Goal: Transaction & Acquisition: Purchase product/service

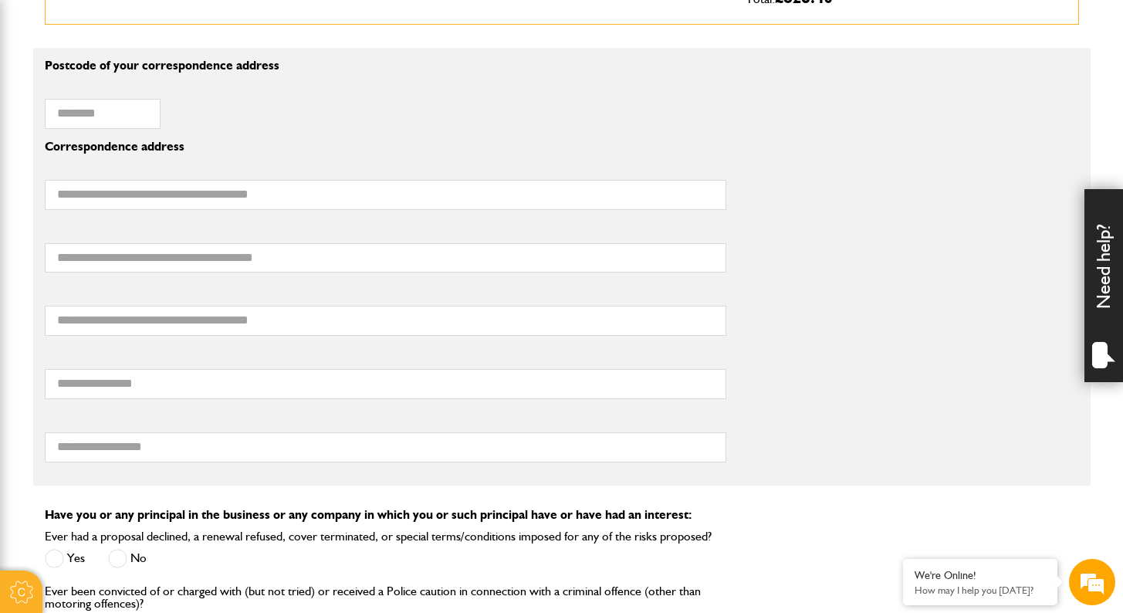
scroll to position [1025, 0]
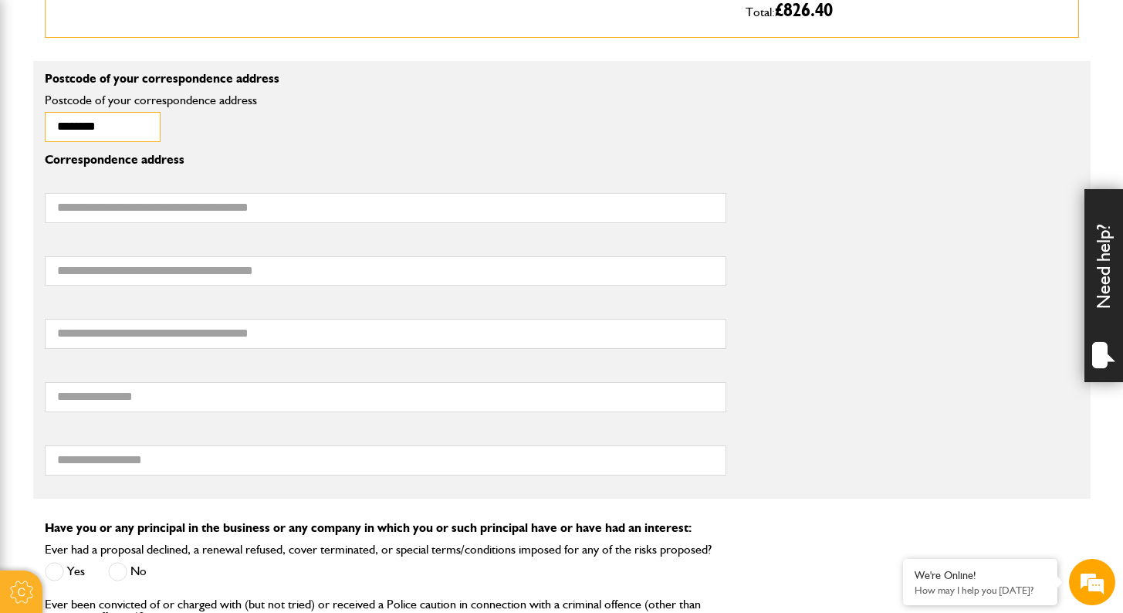
type input "********"
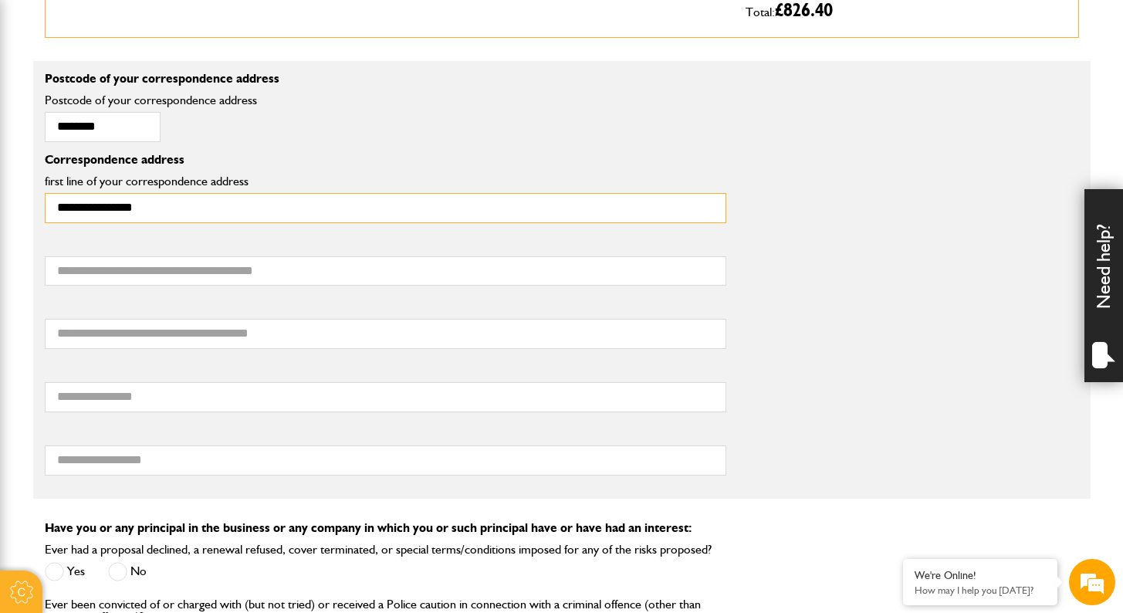
type input "**********"
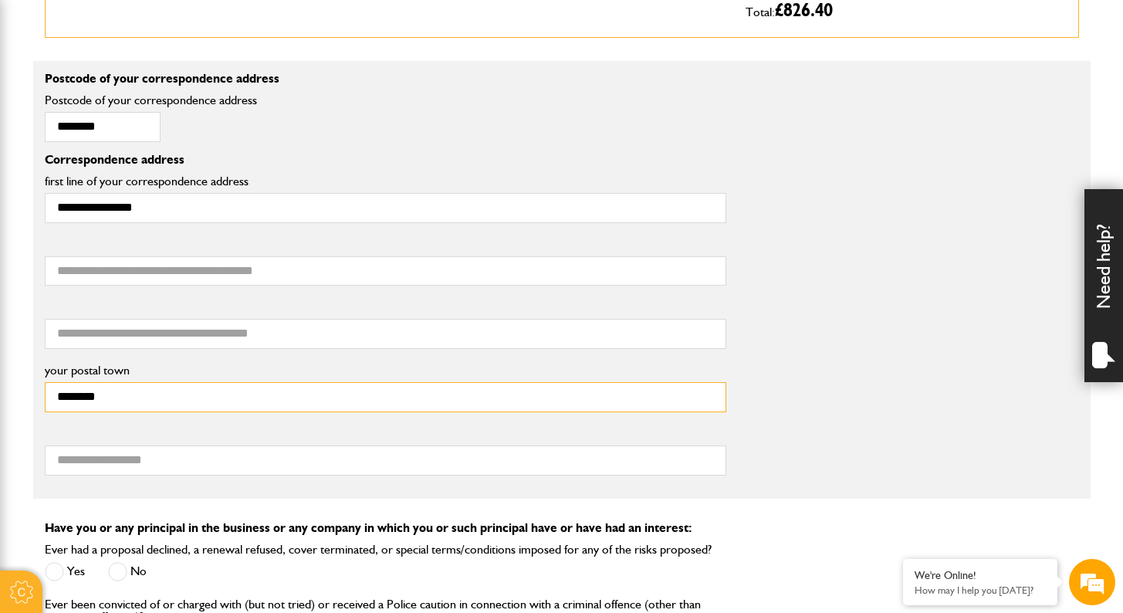
drag, startPoint x: 119, startPoint y: 384, endPoint x: 25, endPoint y: 402, distance: 95.2
click at [25, 402] on body "Cookie Options You can control which cookies we use with the form below. Please…" at bounding box center [561, 329] width 1123 height 2709
type input "*"
type input "**********"
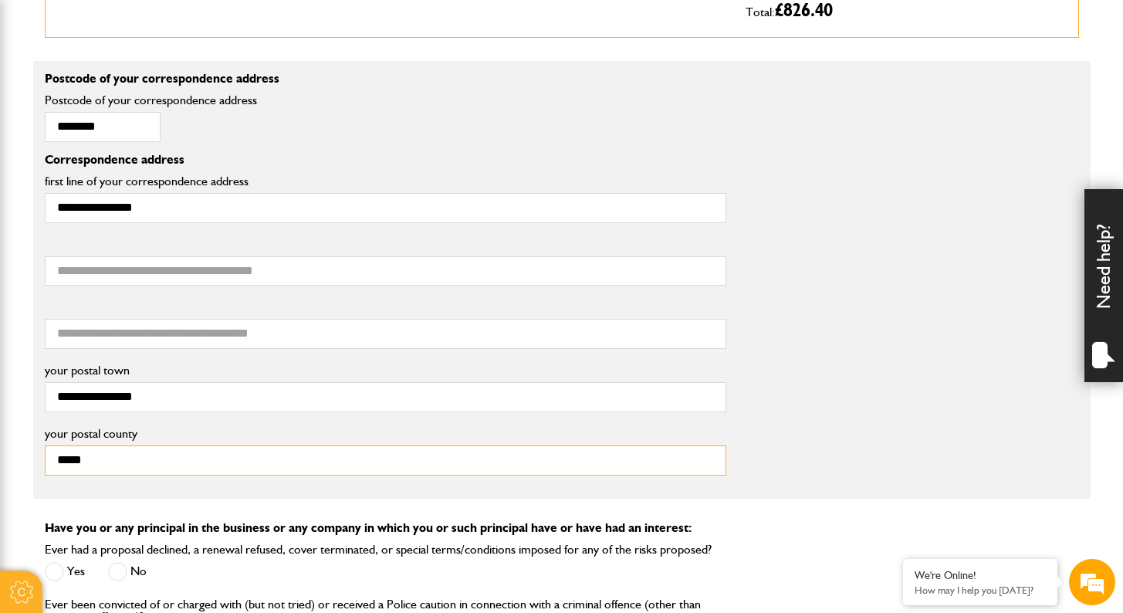
scroll to position [0, 0]
type input "**********"
click at [829, 341] on div "third line of your correspondence address" at bounding box center [561, 328] width 1057 height 63
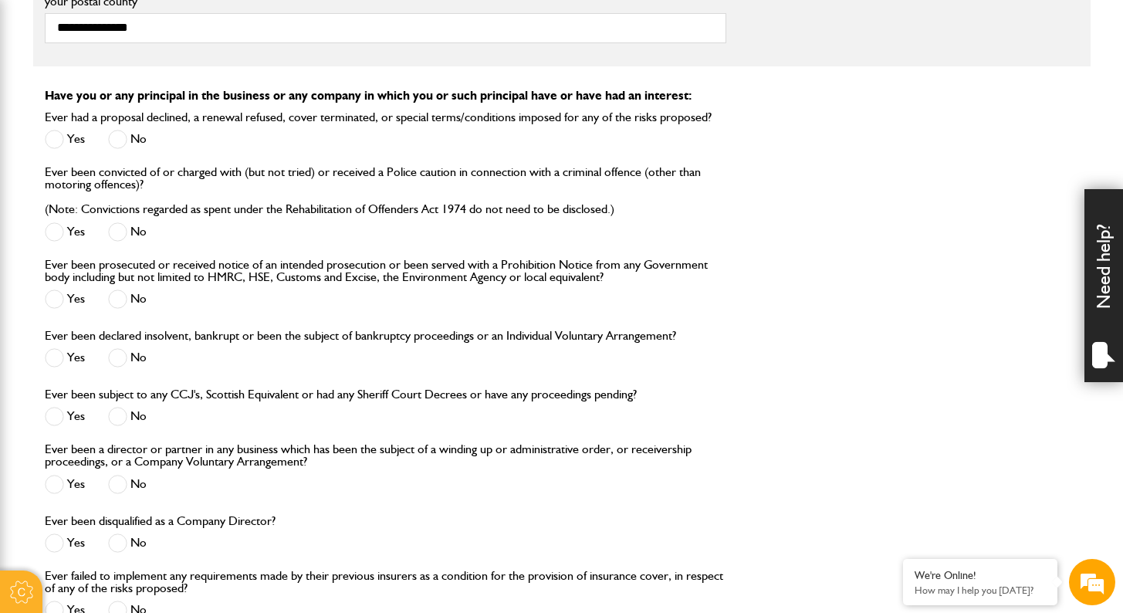
scroll to position [1426, 0]
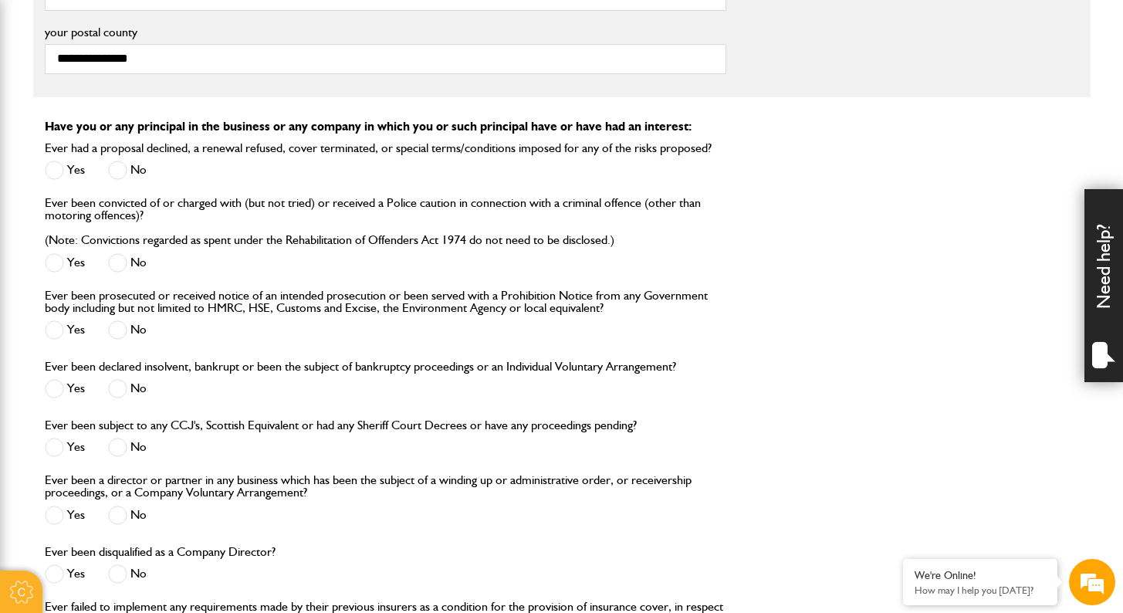
click at [120, 164] on span at bounding box center [117, 170] width 19 height 19
click at [120, 243] on div "Ever been convicted of or charged with (but not tried) or received a Police cau…" at bounding box center [386, 237] width 682 height 80
click at [120, 254] on span at bounding box center [117, 262] width 19 height 19
click at [124, 323] on span at bounding box center [117, 329] width 19 height 19
click at [123, 387] on span at bounding box center [117, 388] width 19 height 19
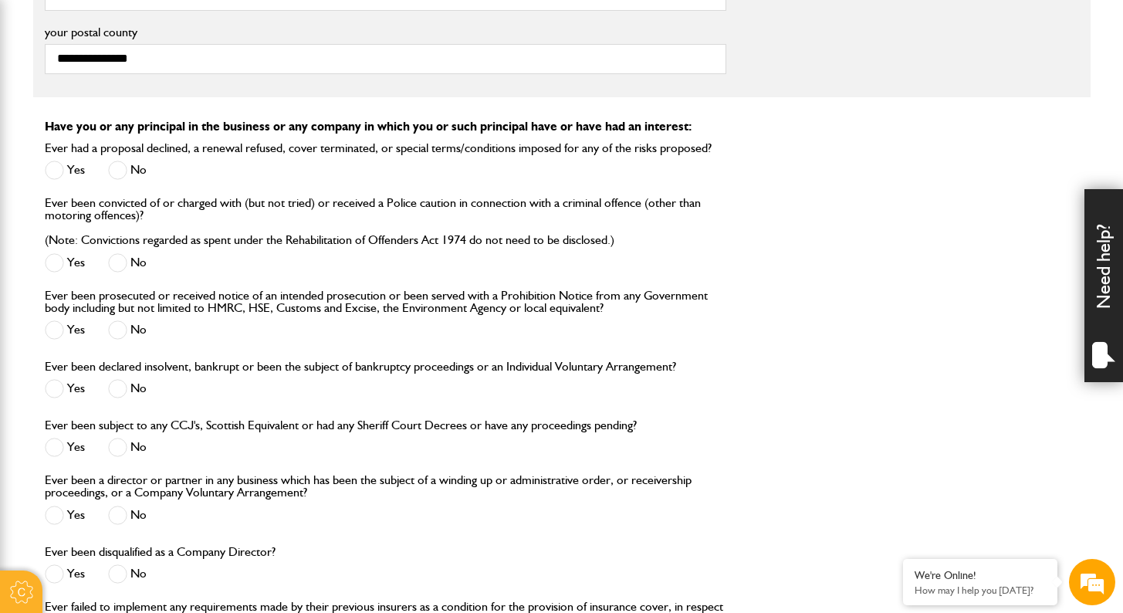
click at [125, 443] on span at bounding box center [117, 447] width 19 height 19
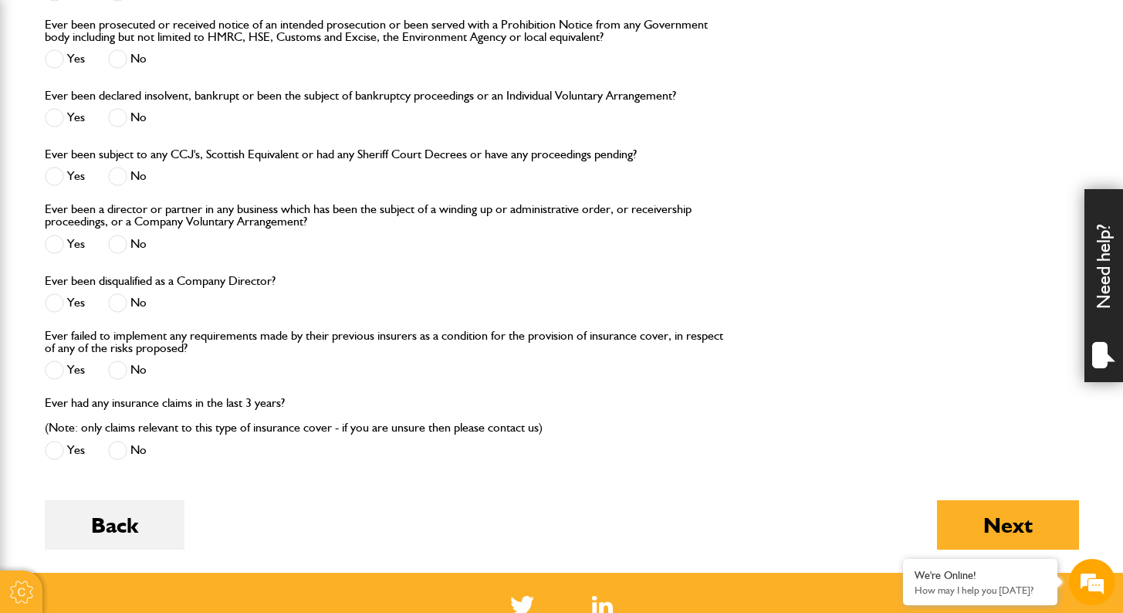
scroll to position [1704, 0]
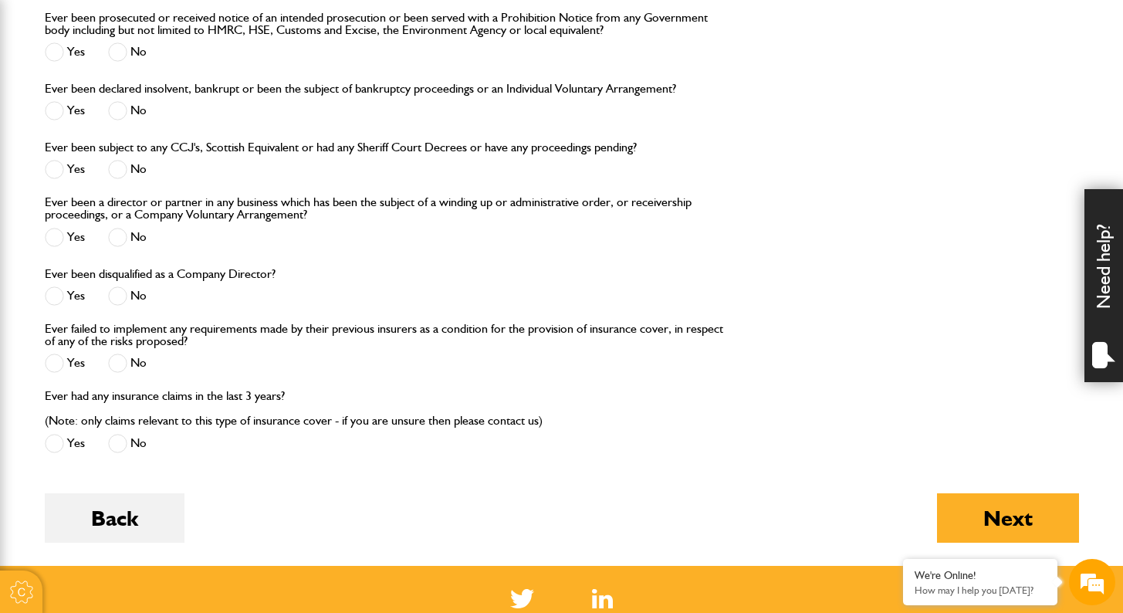
click at [122, 230] on span at bounding box center [117, 237] width 19 height 19
click at [119, 296] on span at bounding box center [117, 295] width 19 height 19
click at [120, 359] on span at bounding box center [117, 363] width 19 height 19
click at [117, 443] on span at bounding box center [117, 443] width 19 height 19
click at [947, 503] on button "Next" at bounding box center [1008, 517] width 142 height 49
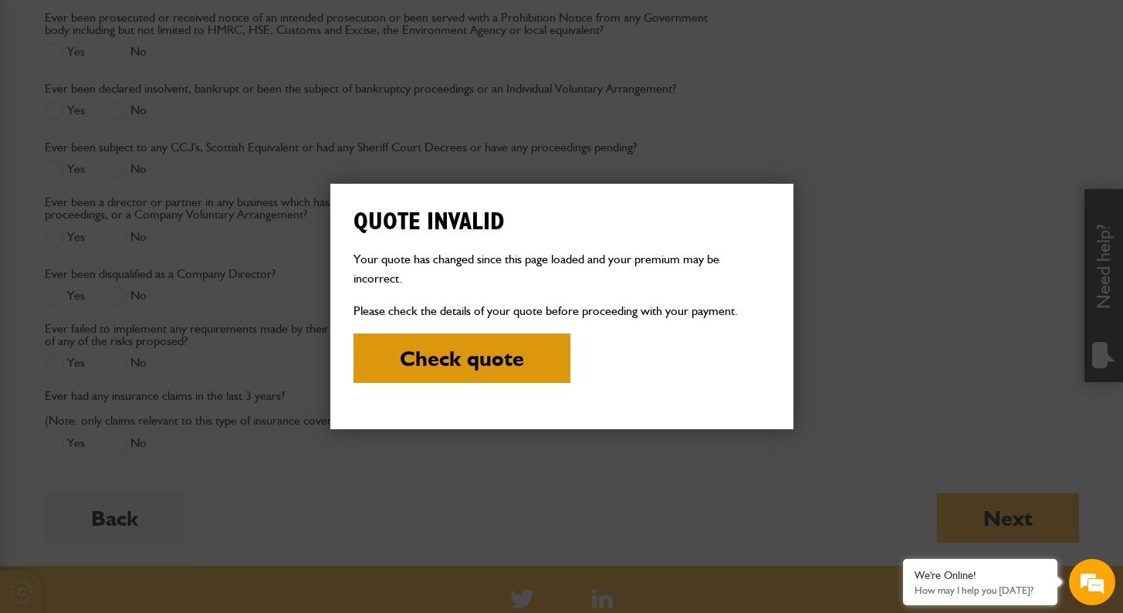
click at [551, 354] on button "Check quote" at bounding box center [462, 357] width 217 height 49
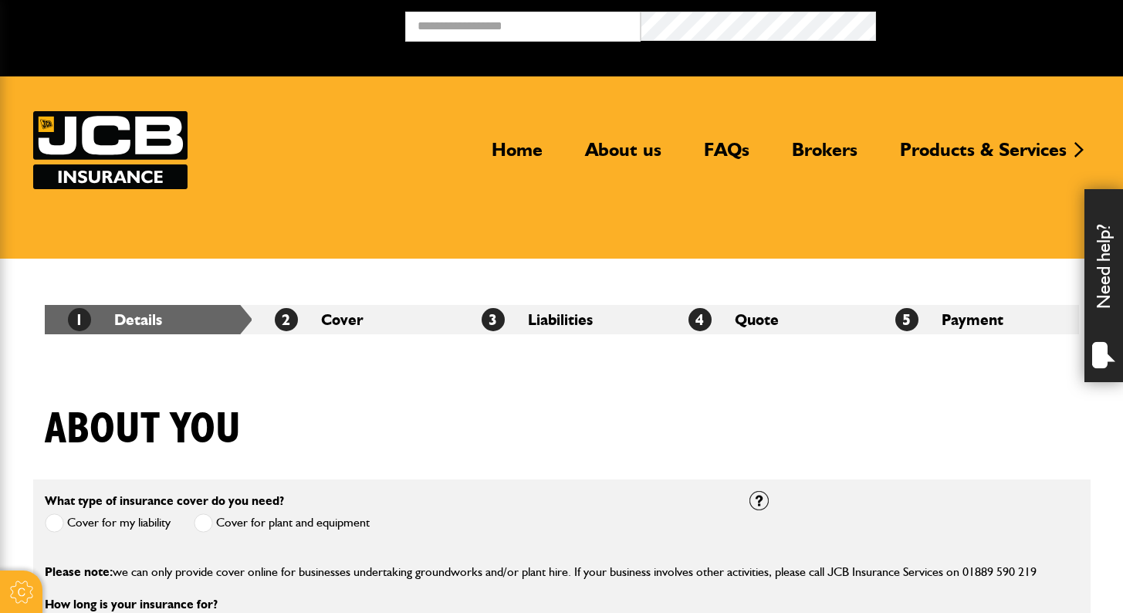
click at [530, 448] on div "About you" at bounding box center [561, 441] width 1057 height 75
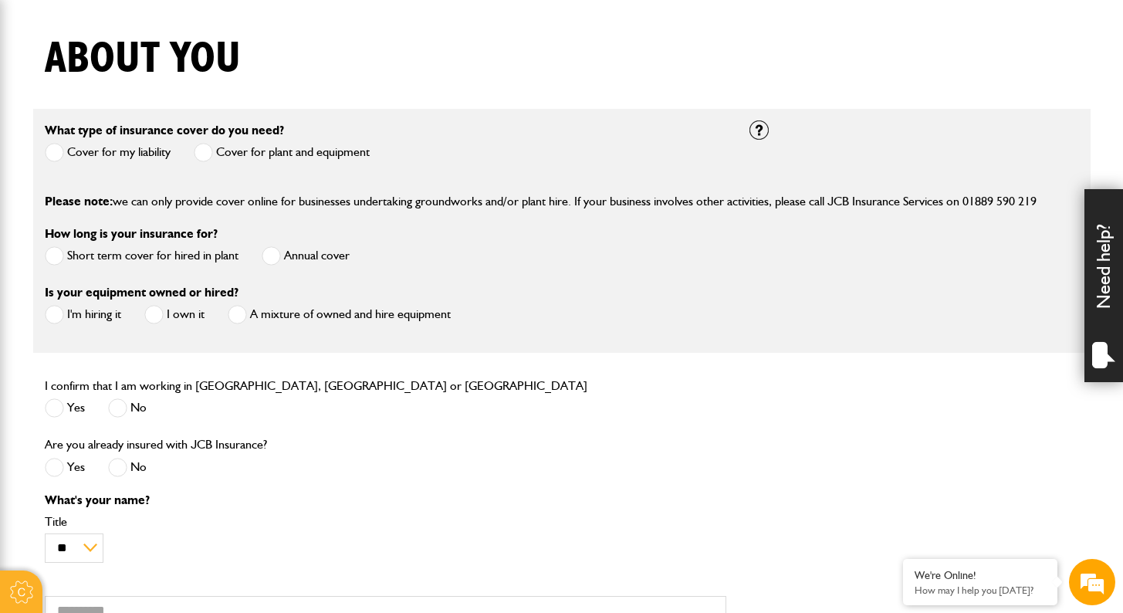
scroll to position [340, 0]
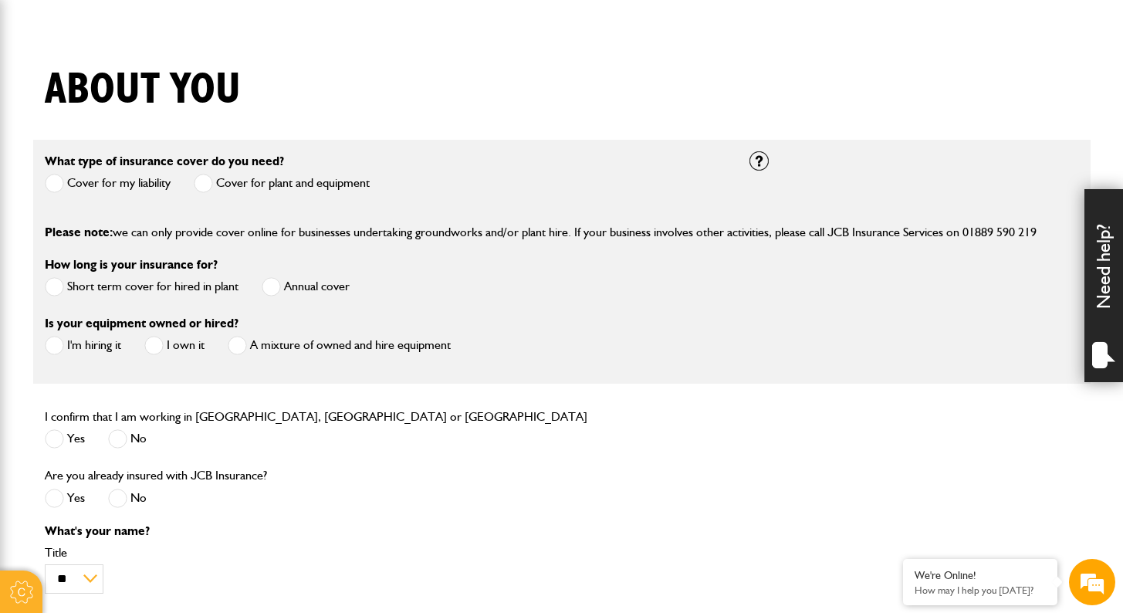
click at [206, 185] on span at bounding box center [203, 183] width 19 height 19
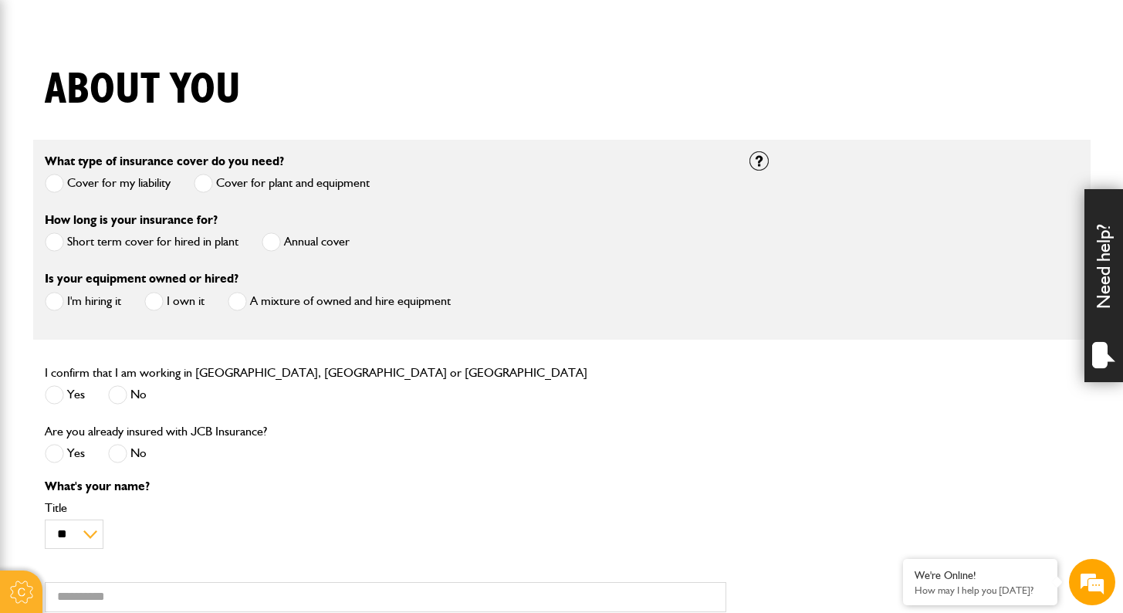
click at [266, 242] on span at bounding box center [271, 241] width 19 height 19
click at [99, 296] on label "I'm hiring it" at bounding box center [83, 301] width 76 height 19
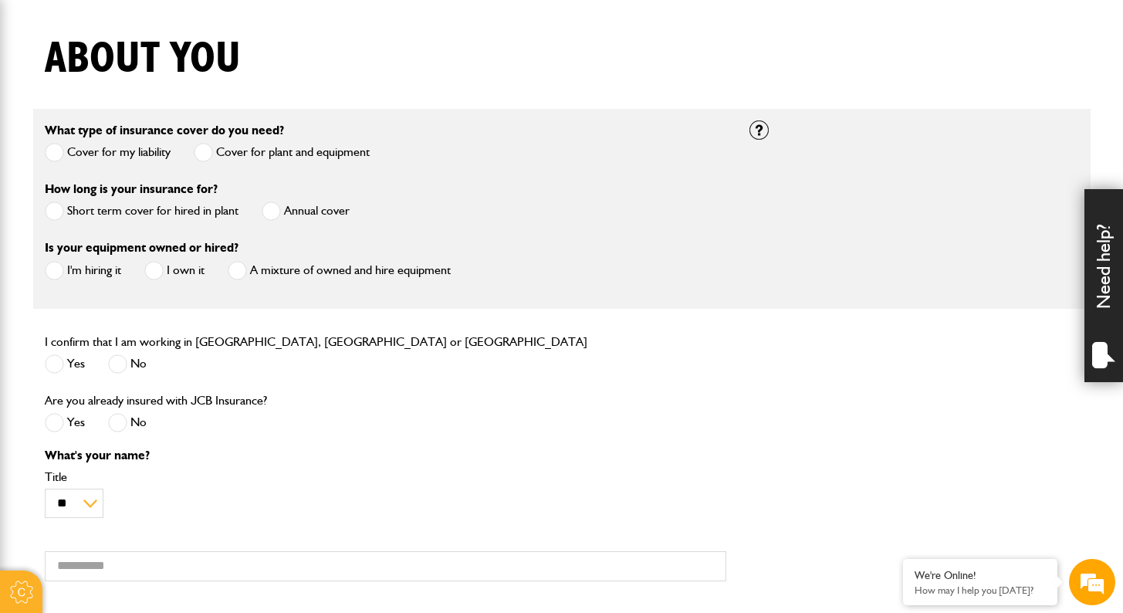
scroll to position [463, 0]
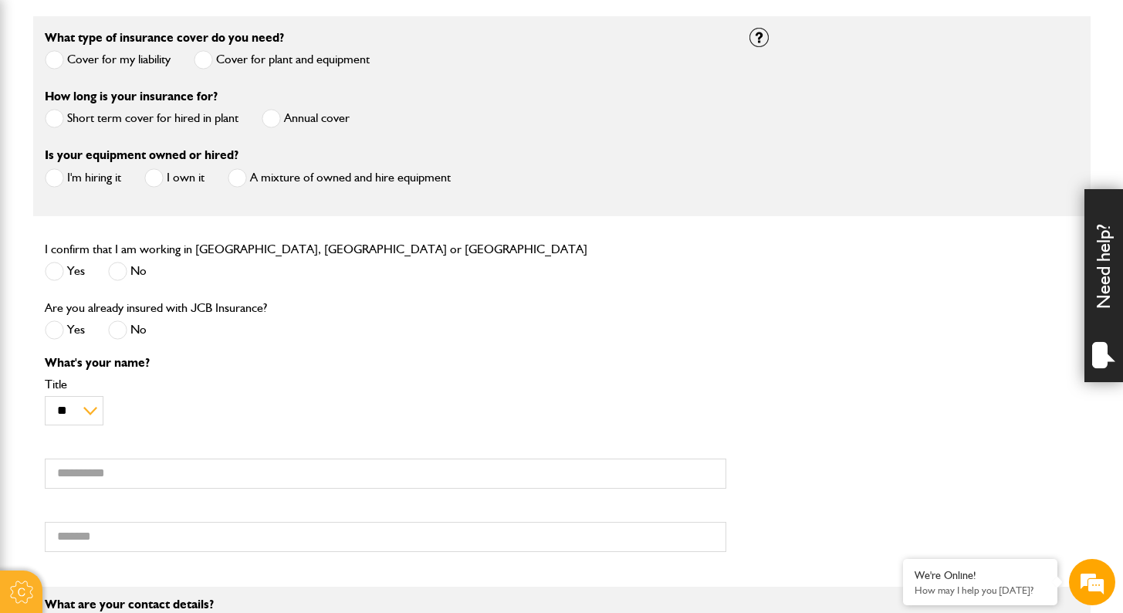
click at [61, 267] on span at bounding box center [54, 271] width 19 height 19
click at [113, 331] on span at bounding box center [117, 329] width 19 height 19
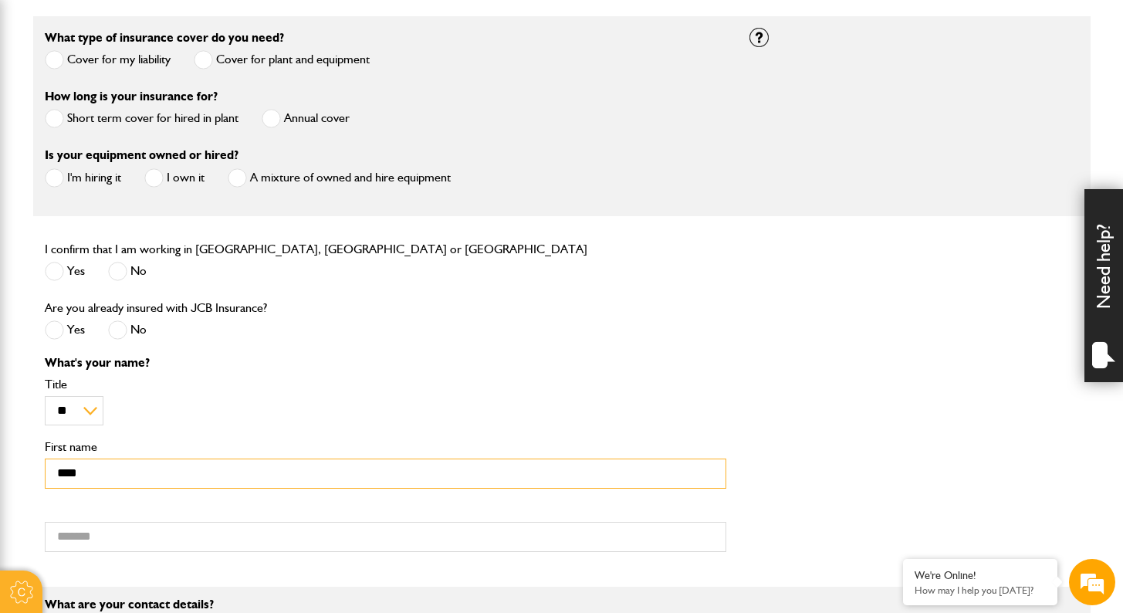
type input "****"
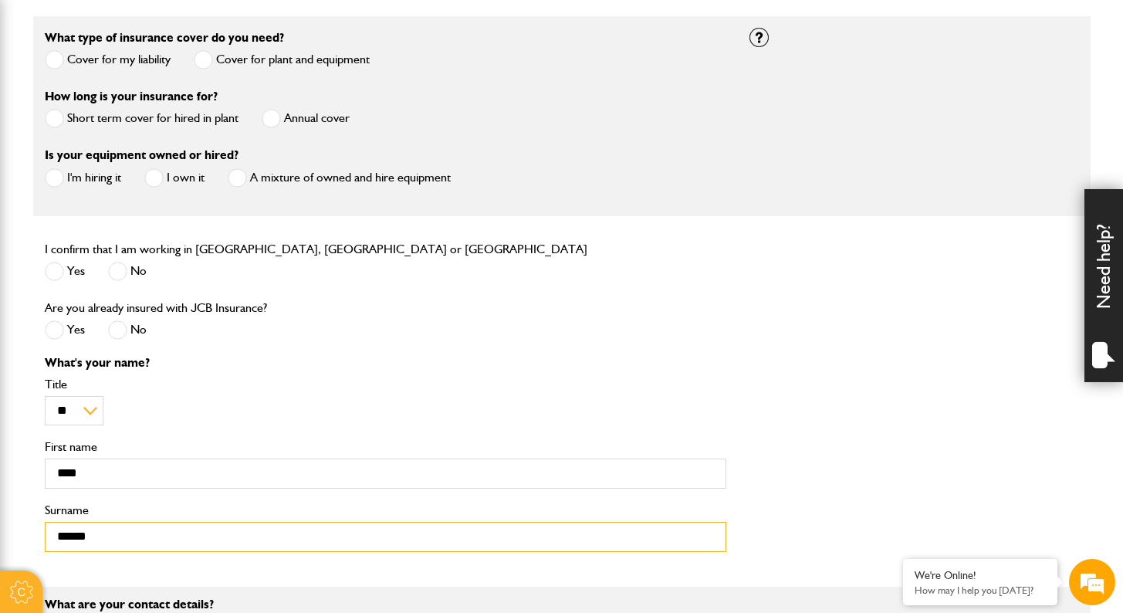
type input "******"
click at [426, 425] on div "** *** **** ** ** ** Title" at bounding box center [386, 401] width 682 height 47
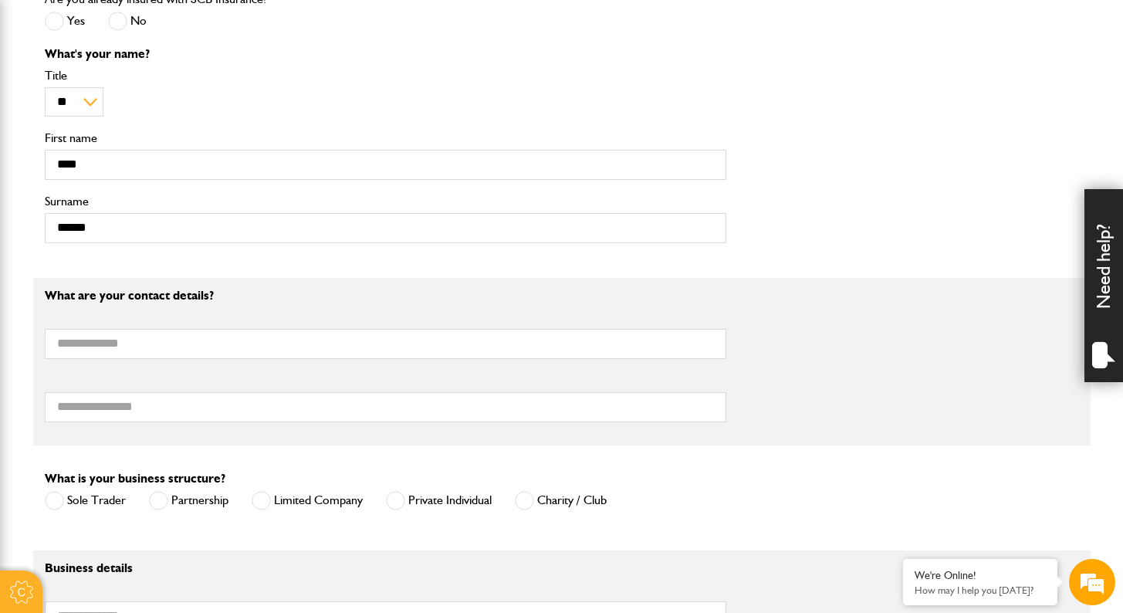
scroll to position [834, 0]
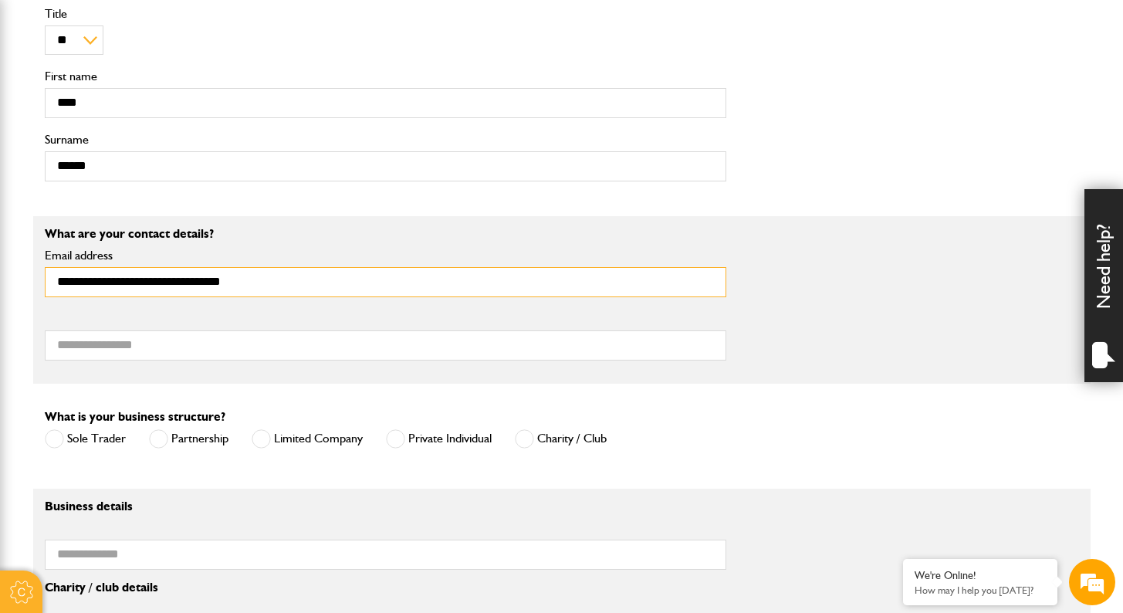
type input "**********"
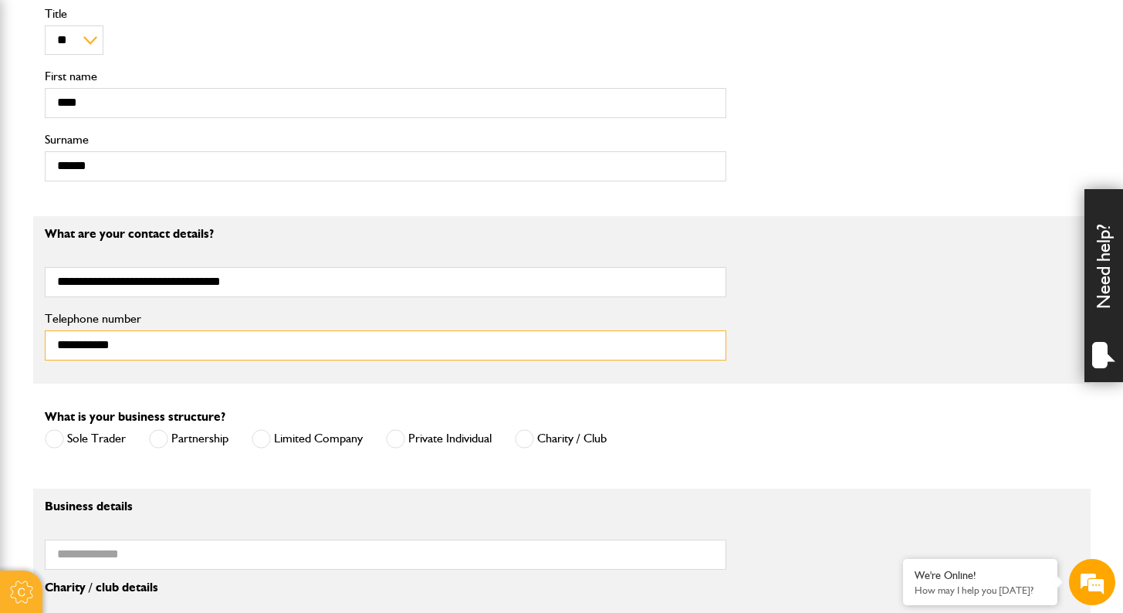
type input "**********"
click at [285, 438] on label "Limited Company" at bounding box center [307, 438] width 111 height 19
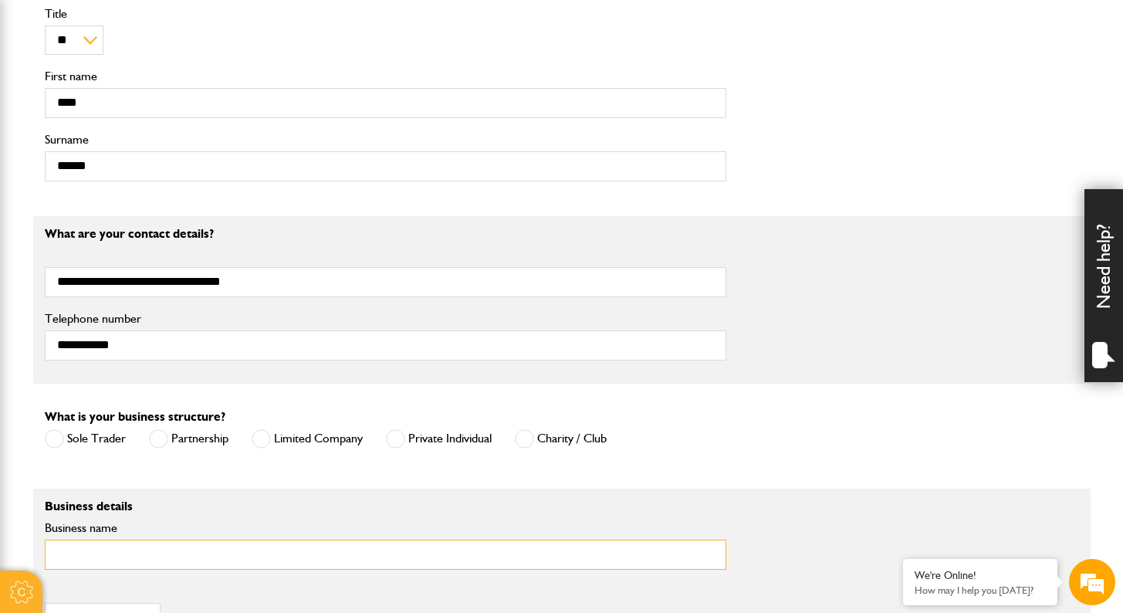
type input "*"
type input "**********"
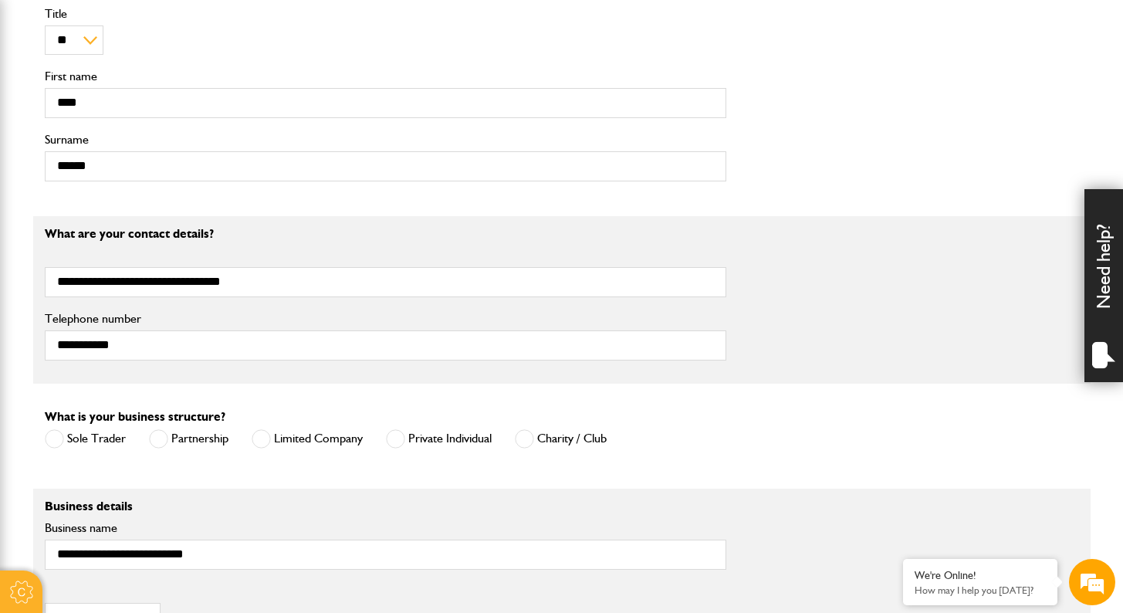
click at [530, 504] on p "Business details" at bounding box center [386, 506] width 682 height 12
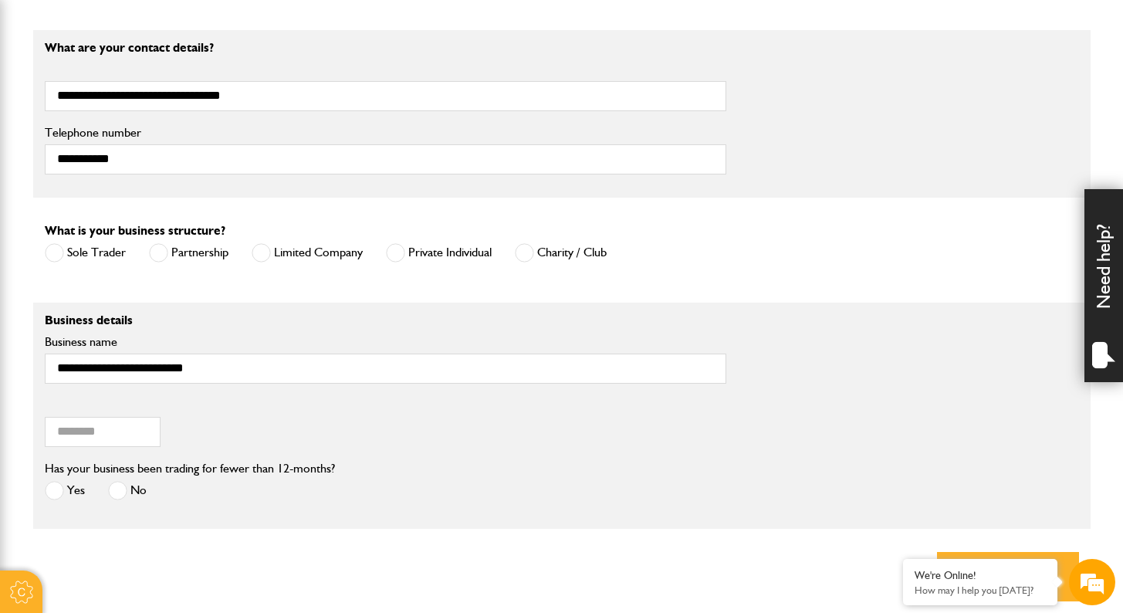
scroll to position [1081, 0]
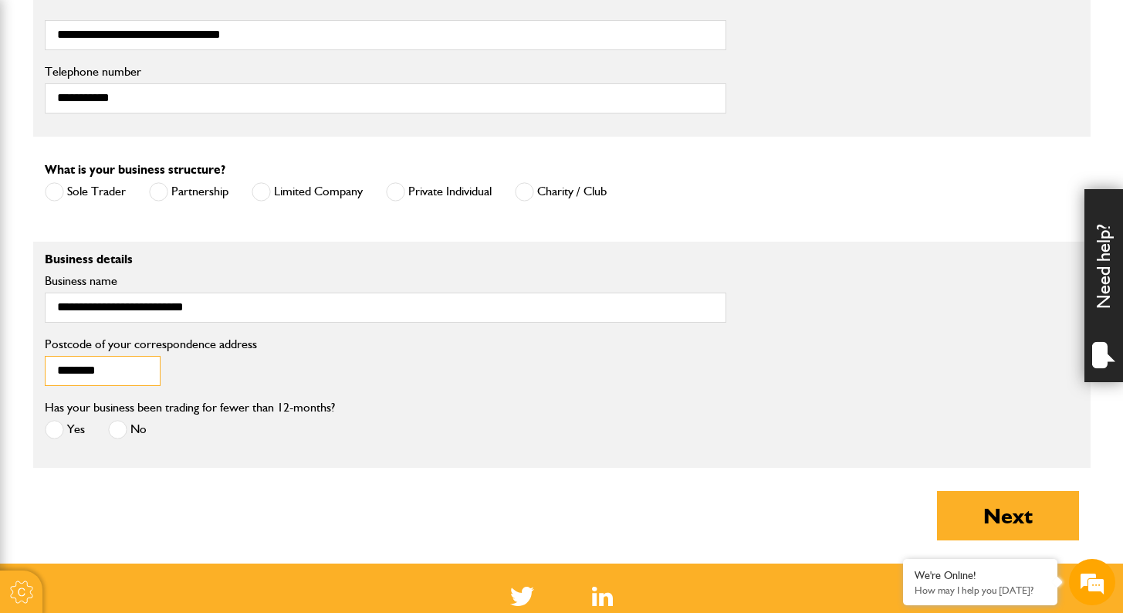
type input "********"
click at [115, 427] on span at bounding box center [117, 429] width 19 height 19
click at [977, 502] on button "Next" at bounding box center [1008, 515] width 142 height 49
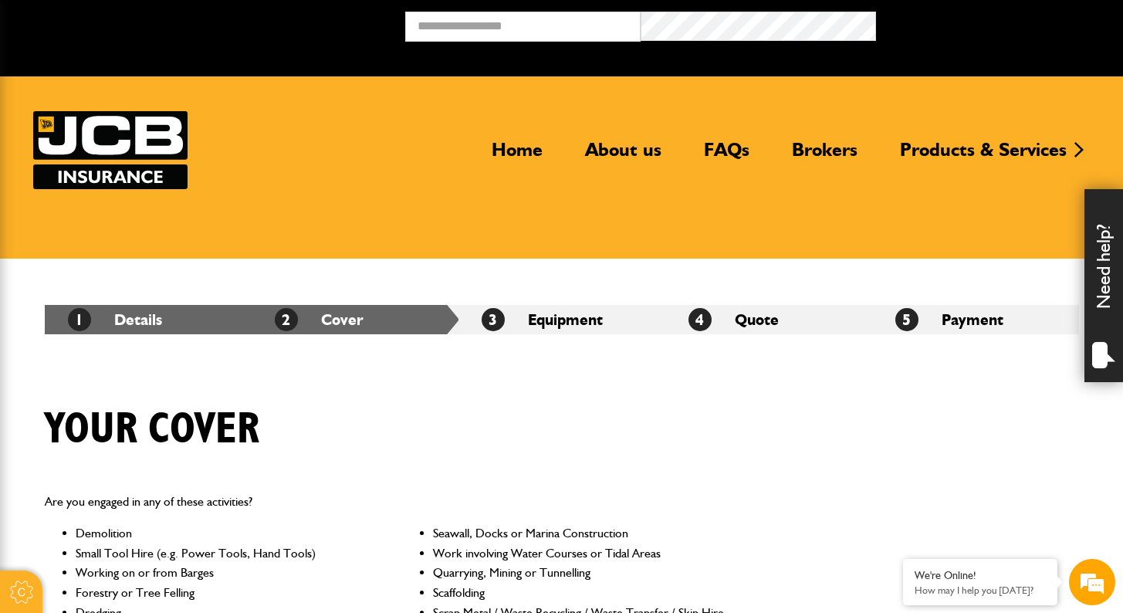
click at [919, 420] on div "Your cover" at bounding box center [561, 441] width 1057 height 75
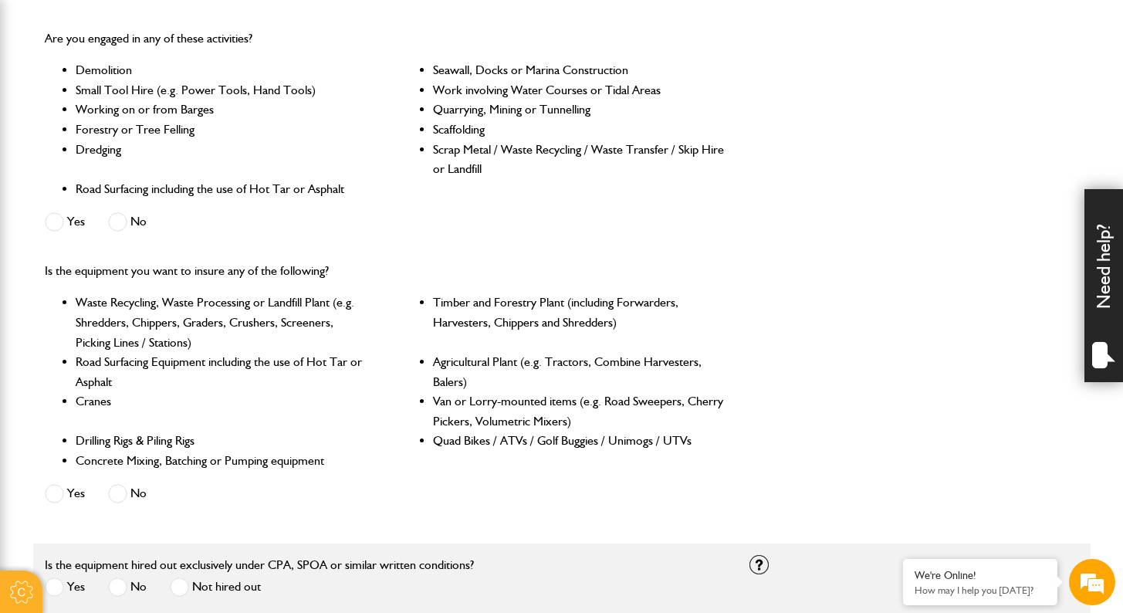
scroll to position [432, 0]
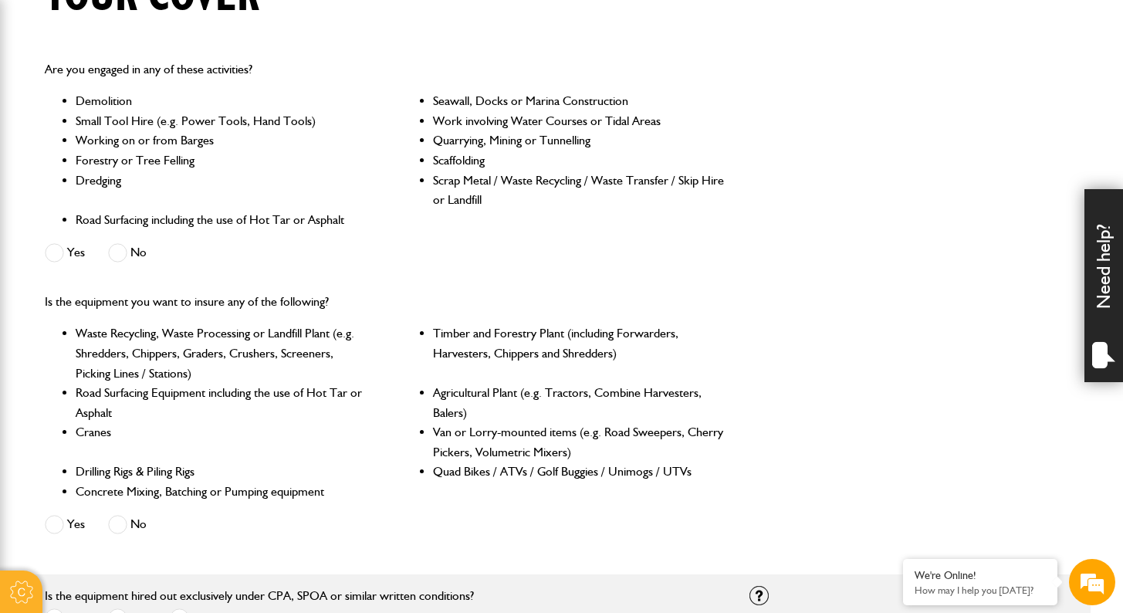
click at [116, 259] on div "No" at bounding box center [127, 254] width 39 height 25
click at [118, 256] on span at bounding box center [117, 252] width 19 height 19
click at [120, 516] on span at bounding box center [117, 524] width 19 height 19
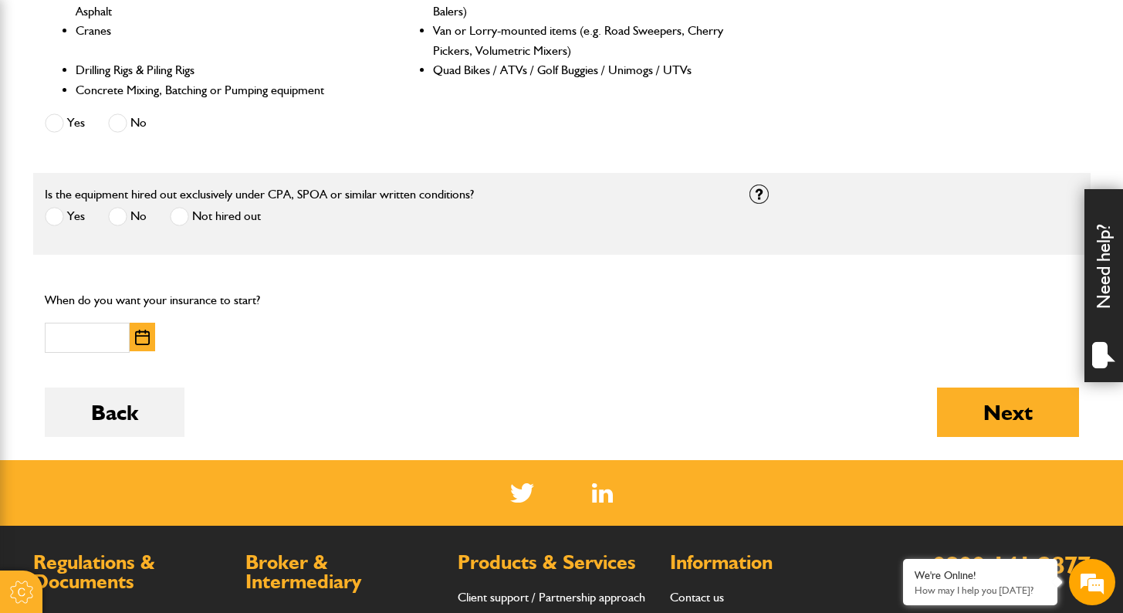
scroll to position [0, 0]
click at [58, 207] on span at bounding box center [54, 216] width 19 height 19
click at [132, 333] on button "button" at bounding box center [142, 337] width 25 height 29
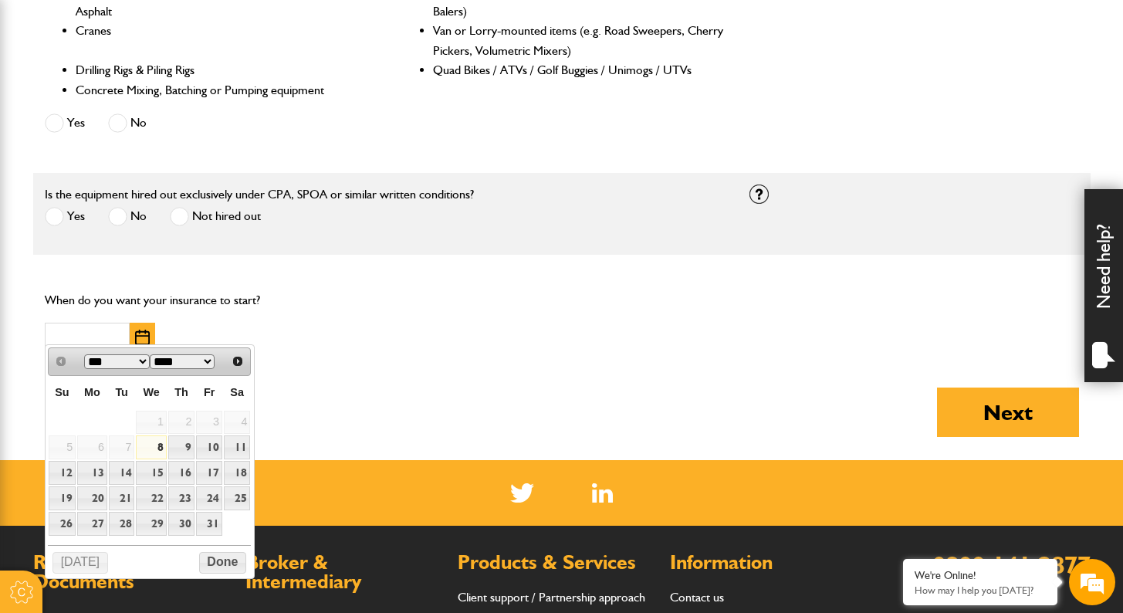
click at [157, 445] on link "8" at bounding box center [151, 447] width 30 height 24
type input "**********"
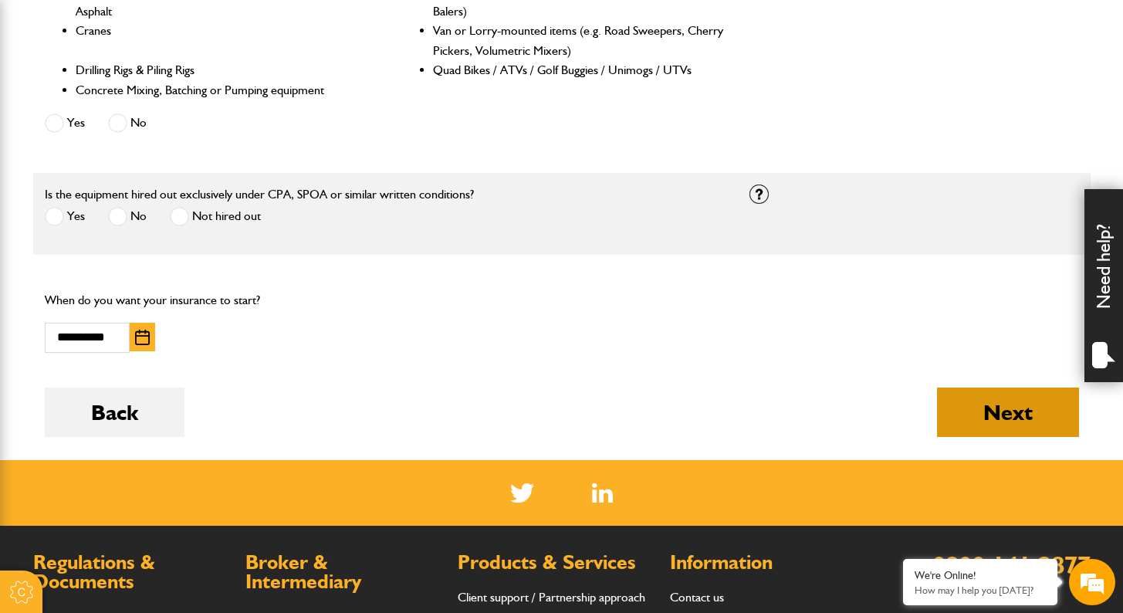
click at [1026, 424] on button "Next" at bounding box center [1008, 411] width 142 height 49
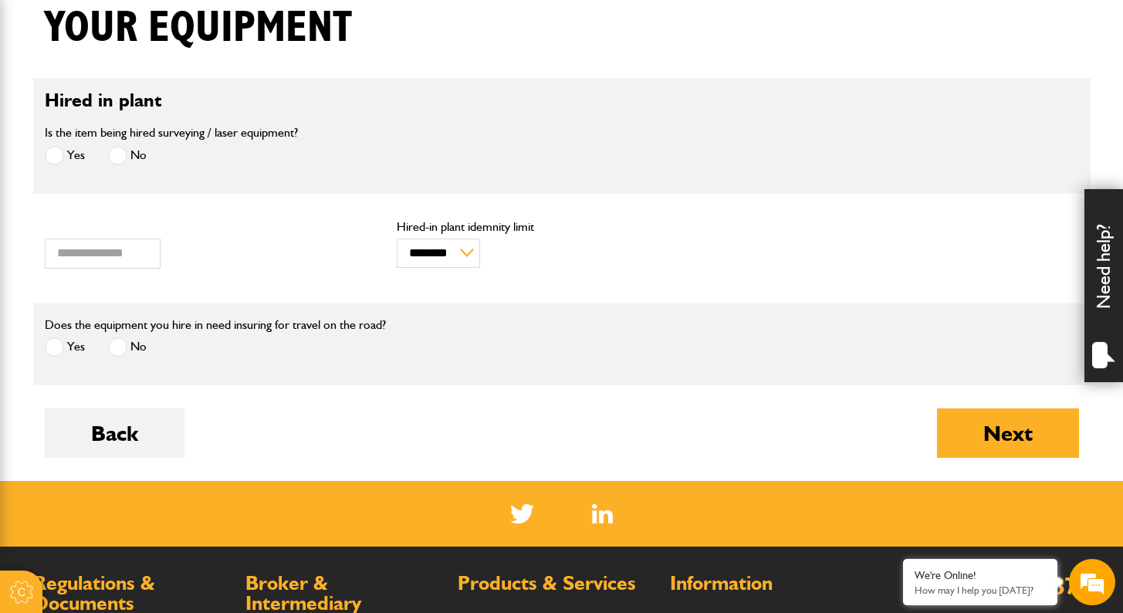
scroll to position [432, 0]
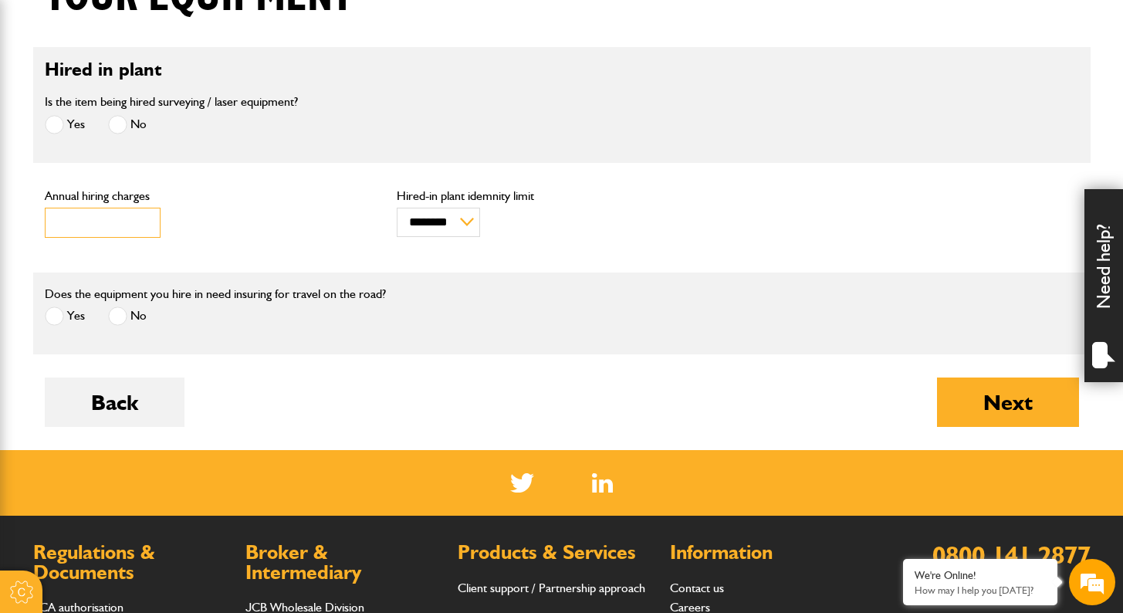
drag, startPoint x: 77, startPoint y: 217, endPoint x: 25, endPoint y: 211, distance: 52.1
click at [25, 211] on body "Cookie Options You can control which cookies we use with the form below. Please…" at bounding box center [561, 228] width 1123 height 1321
type input "*****"
click at [219, 222] on div "***** Annual hiring charges" at bounding box center [210, 214] width 330 height 48
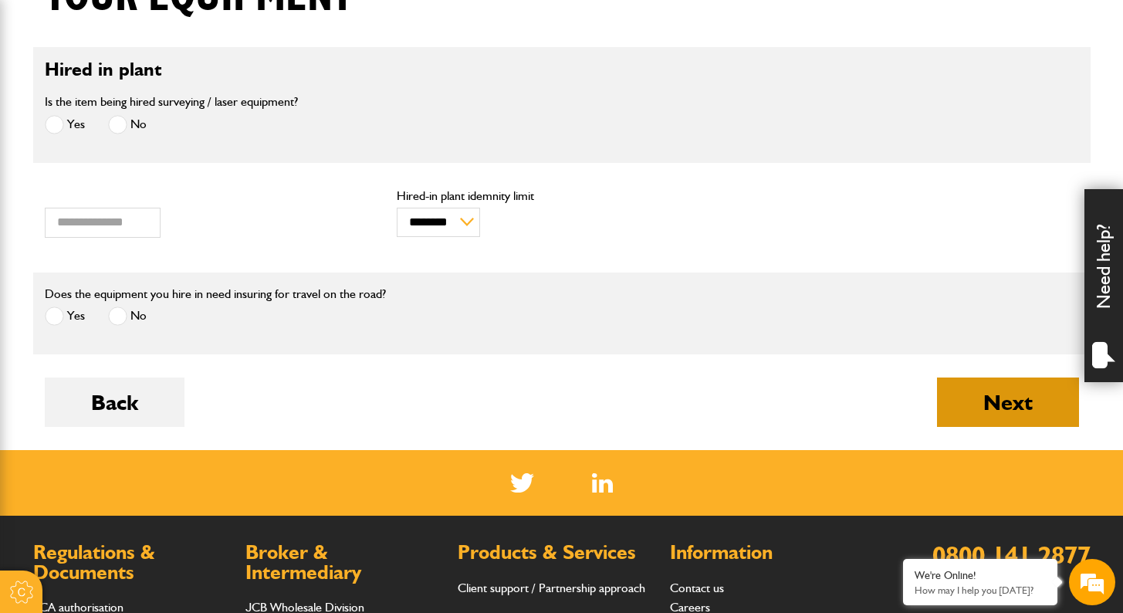
click at [976, 406] on button "Next" at bounding box center [1008, 401] width 142 height 49
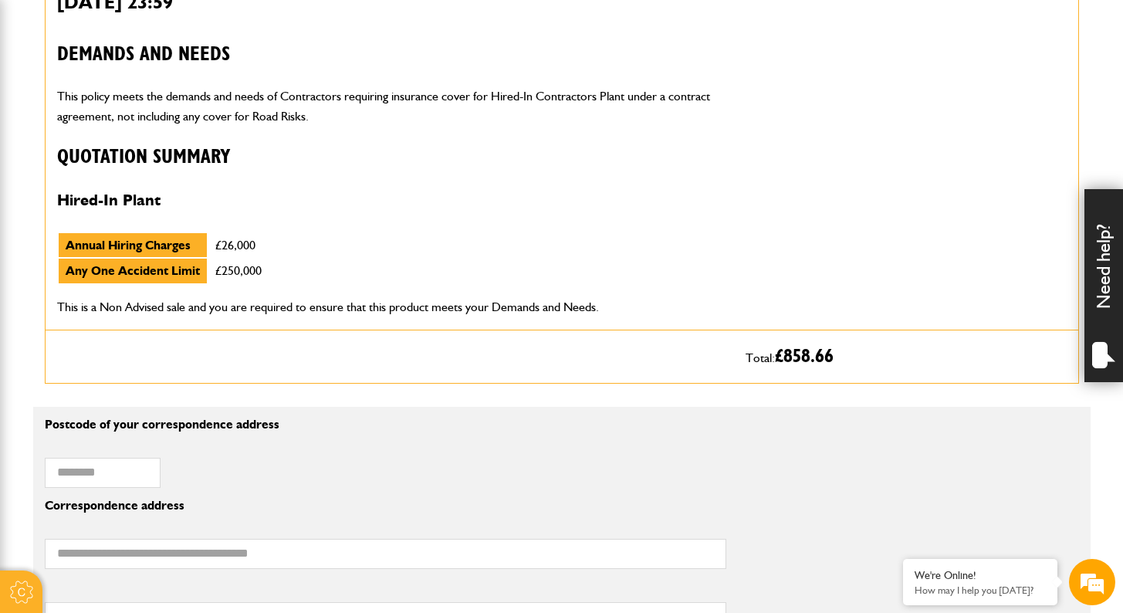
scroll to position [710, 0]
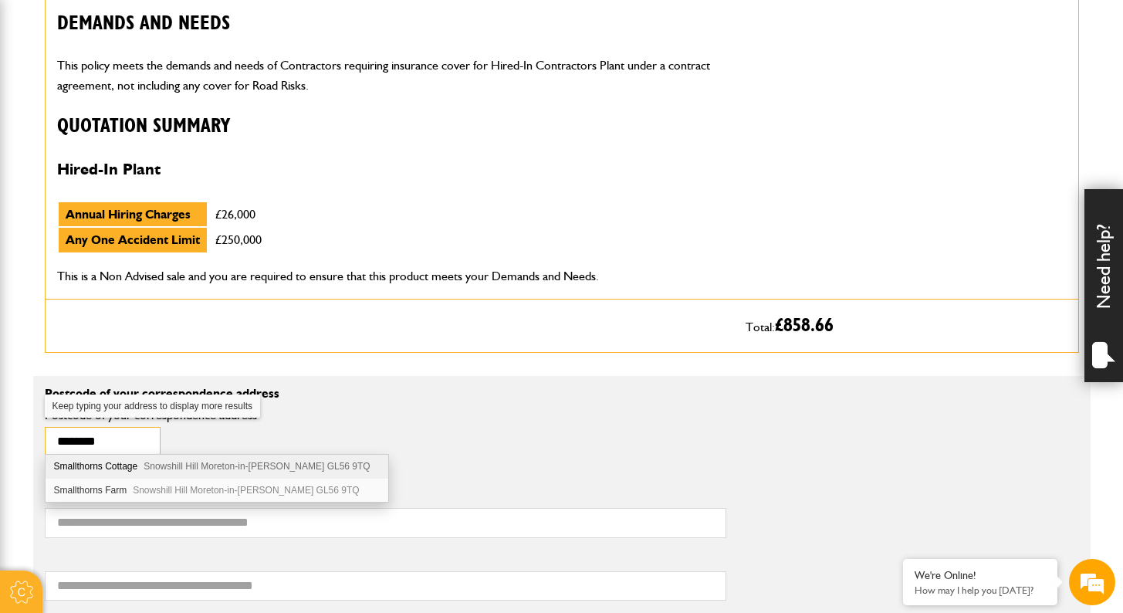
type input "********"
click at [112, 488] on div "Smallthorns Farm [GEOGRAPHIC_DATA] [GEOGRAPHIC_DATA]-[GEOGRAPHIC_DATA][PERSON_N…" at bounding box center [217, 490] width 343 height 23
type input "**********"
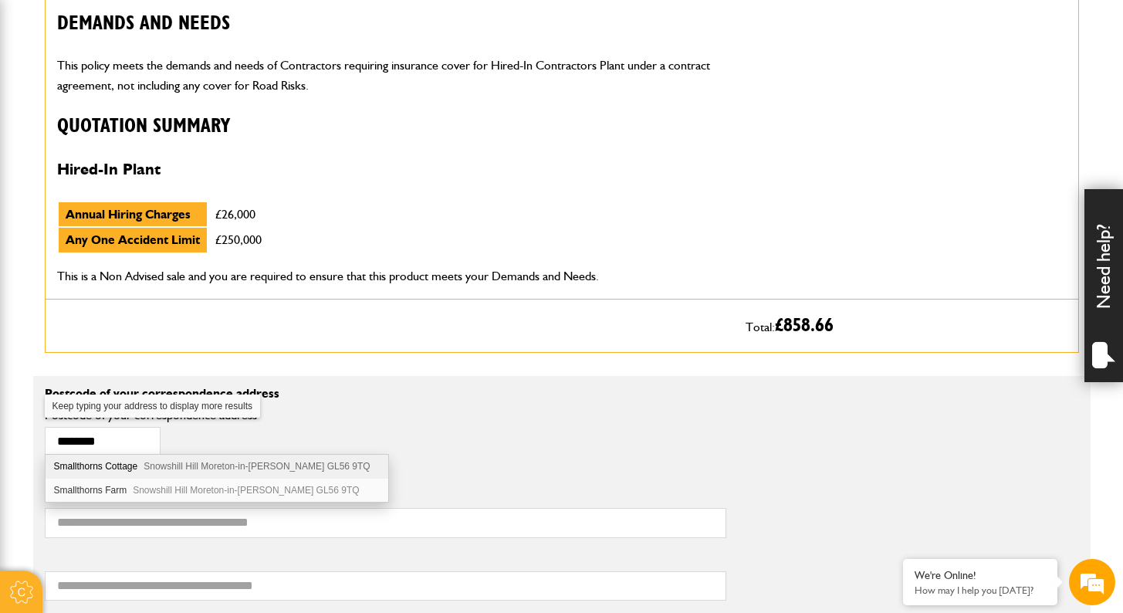
type input "**********"
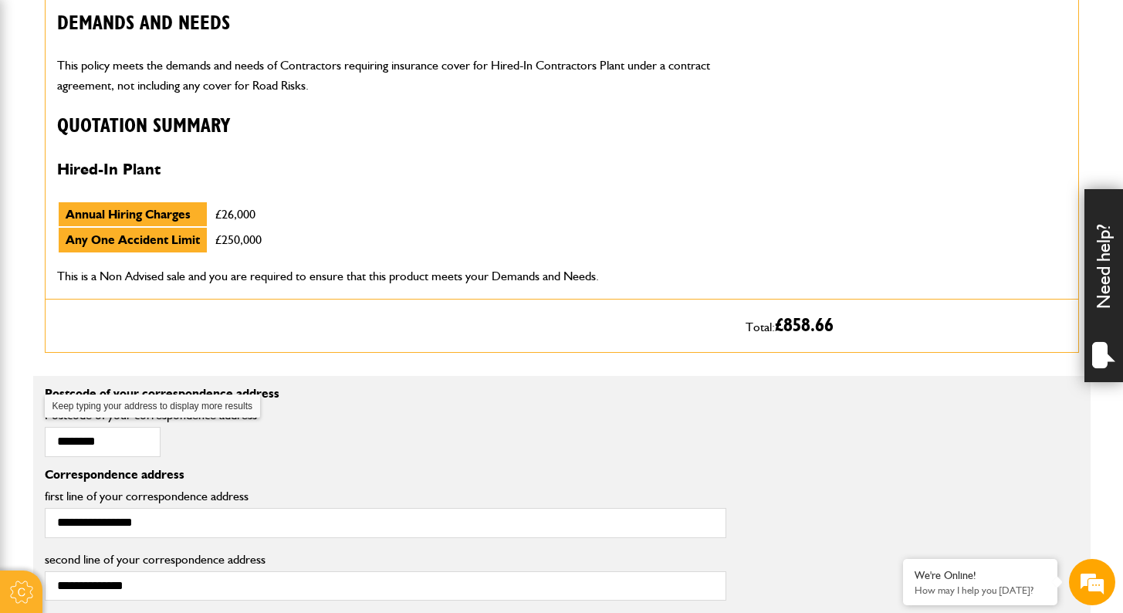
click at [366, 471] on p "Correspondence address" at bounding box center [386, 475] width 682 height 12
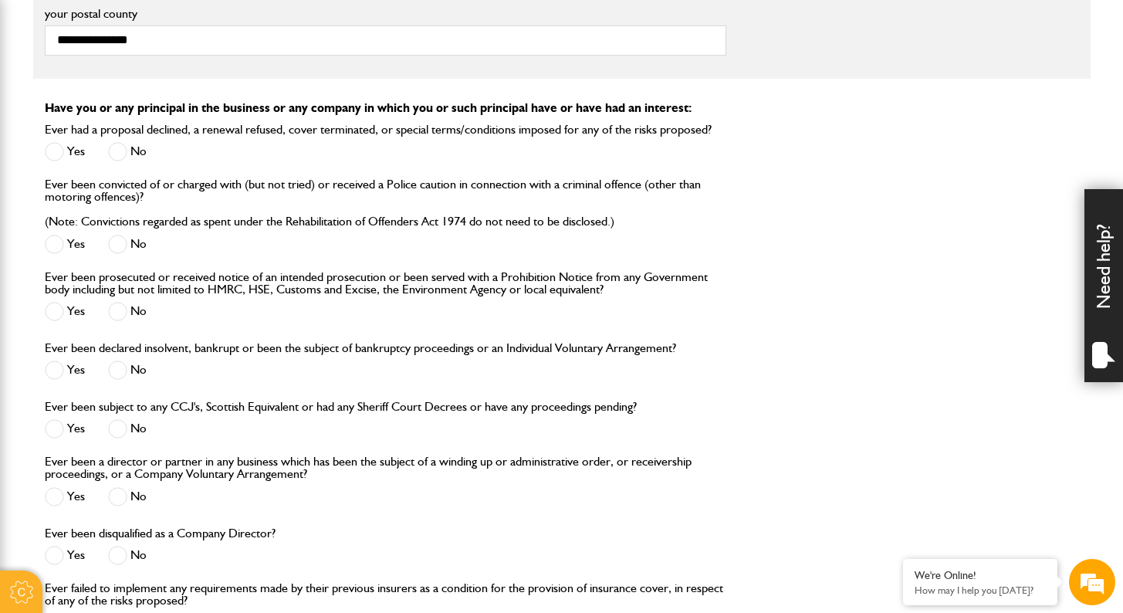
scroll to position [1451, 0]
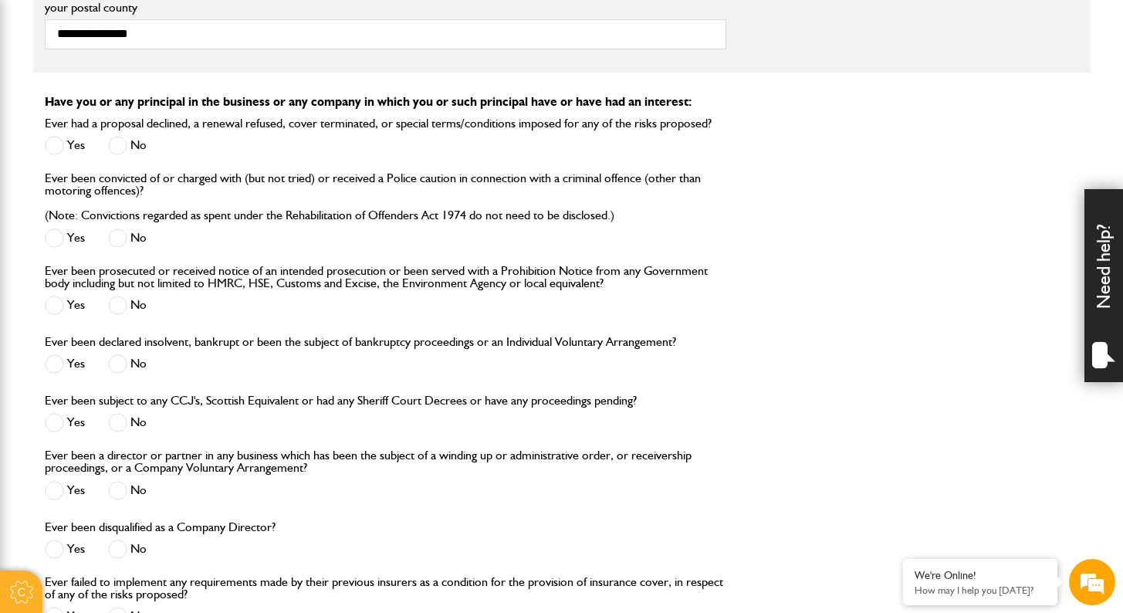
click at [129, 137] on label "No" at bounding box center [127, 145] width 39 height 19
click at [124, 228] on span at bounding box center [117, 237] width 19 height 19
click at [119, 306] on span at bounding box center [117, 305] width 19 height 19
click at [119, 361] on span at bounding box center [117, 363] width 19 height 19
click at [123, 414] on span at bounding box center [117, 422] width 19 height 19
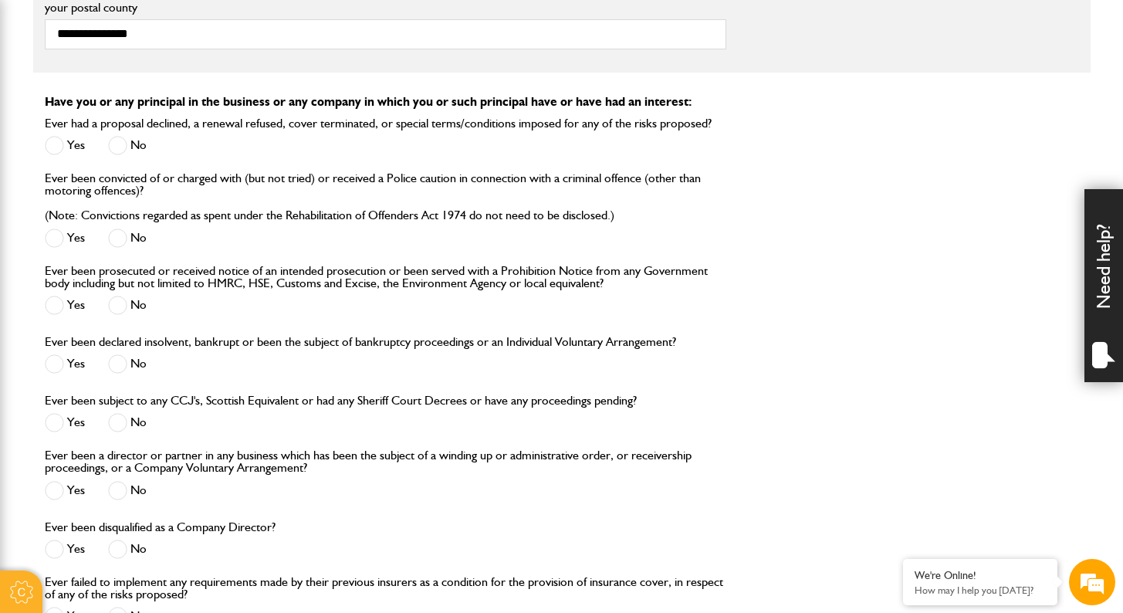
click at [120, 481] on span at bounding box center [117, 490] width 19 height 19
click at [122, 551] on span at bounding box center [117, 549] width 19 height 19
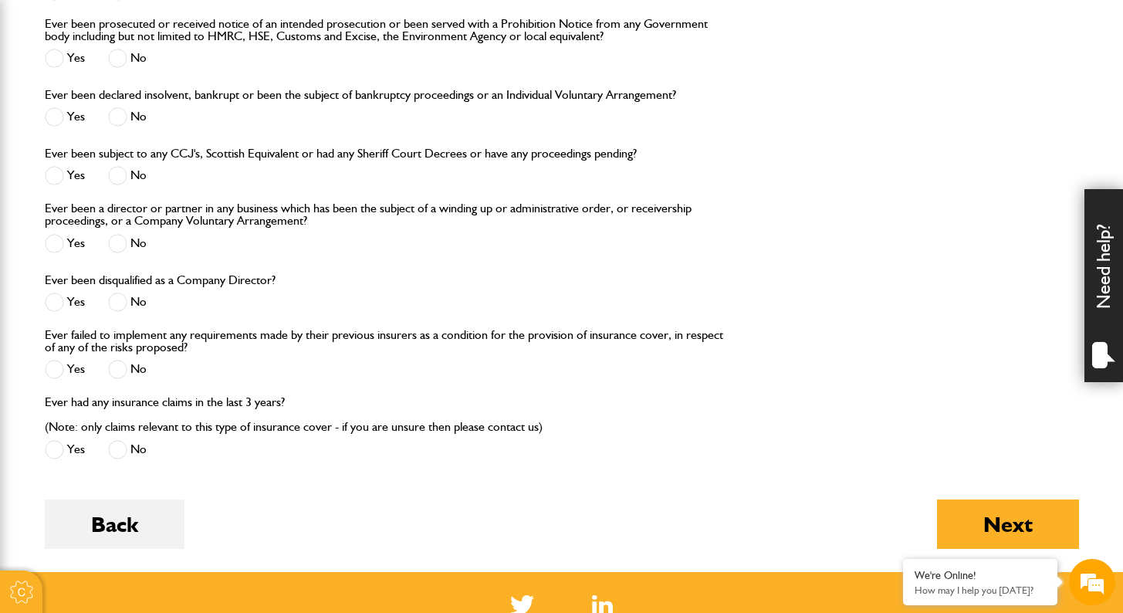
scroll to position [1760, 0]
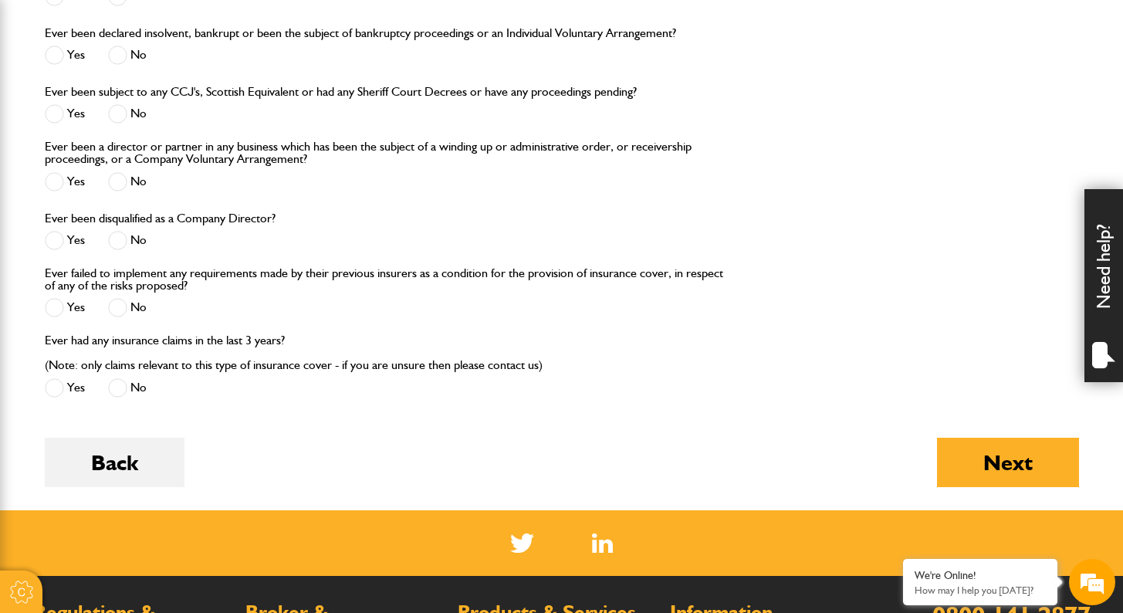
click at [127, 306] on span at bounding box center [117, 307] width 19 height 19
click at [117, 387] on span at bounding box center [117, 387] width 19 height 19
click at [1000, 440] on button "Next" at bounding box center [1008, 462] width 142 height 49
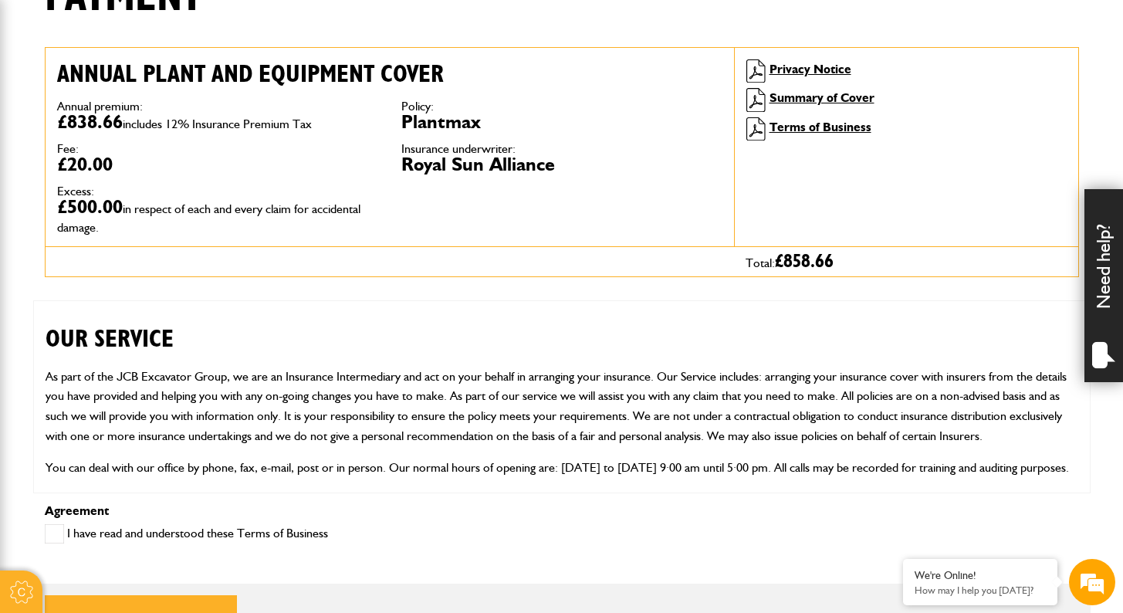
scroll to position [463, 0]
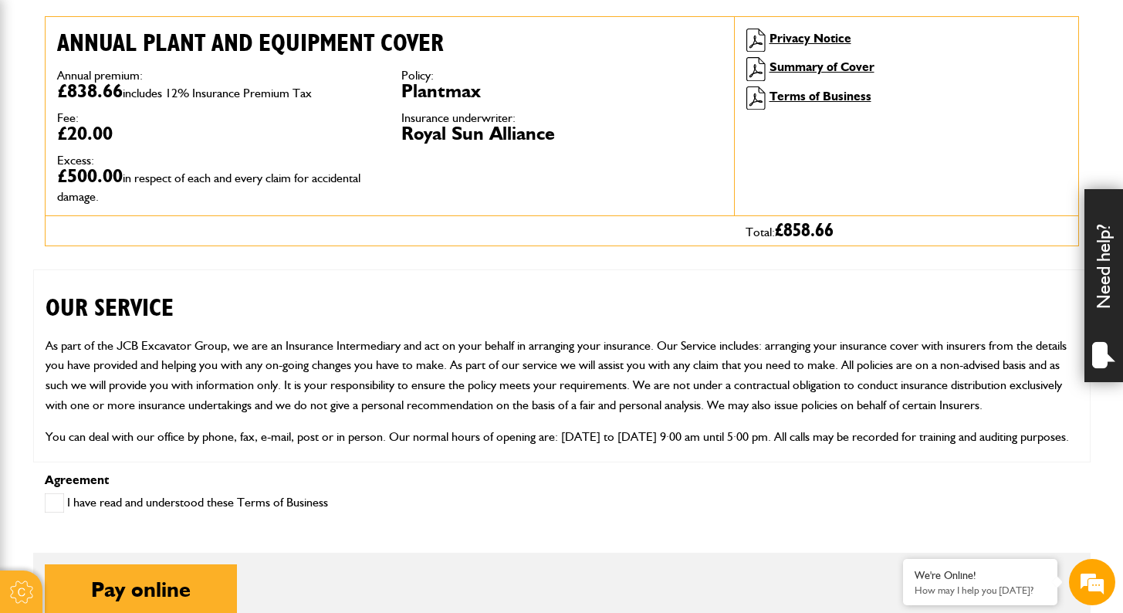
click at [50, 500] on span at bounding box center [54, 502] width 19 height 19
click at [461, 225] on div "Total: £ 858.66" at bounding box center [562, 231] width 1034 height 30
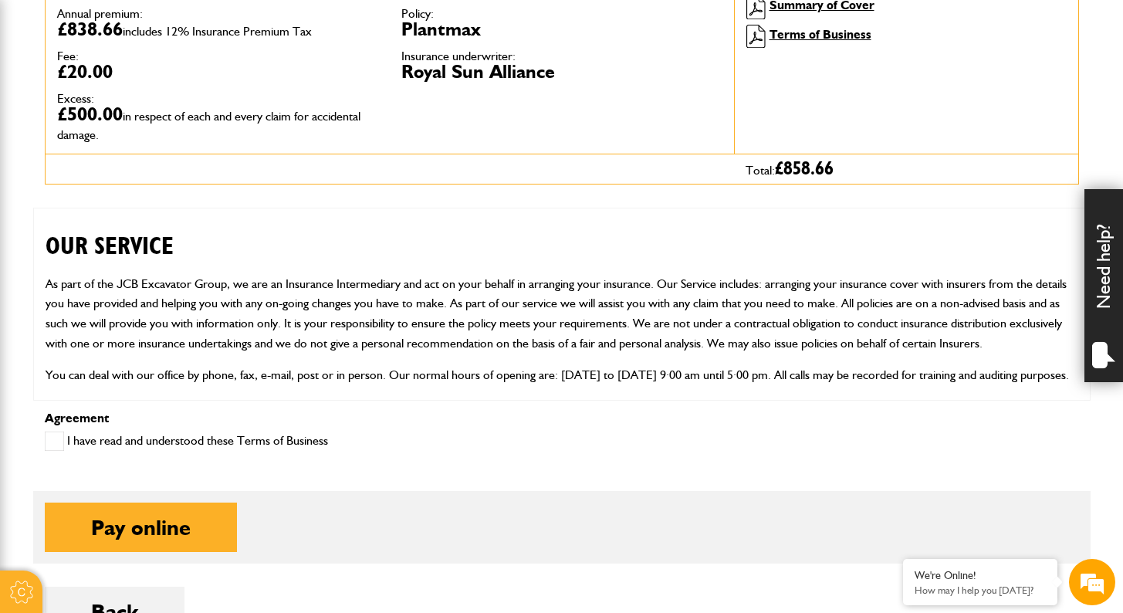
scroll to position [556, 0]
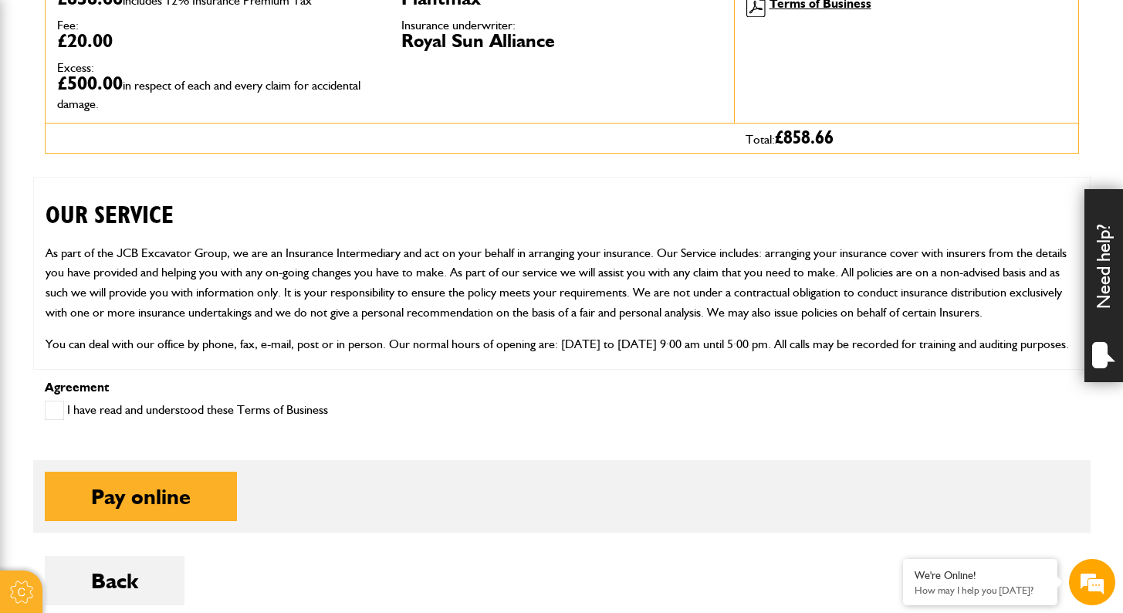
click at [138, 523] on fieldset "Pay online Pay on account" at bounding box center [561, 496] width 1057 height 73
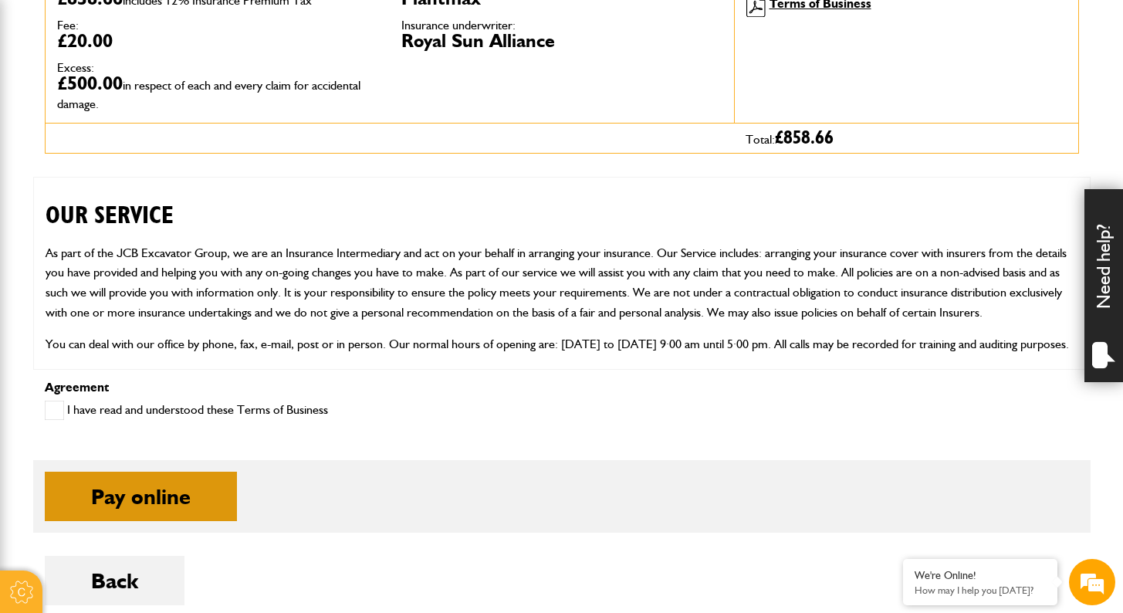
click at [144, 500] on button "Pay online" at bounding box center [141, 496] width 192 height 49
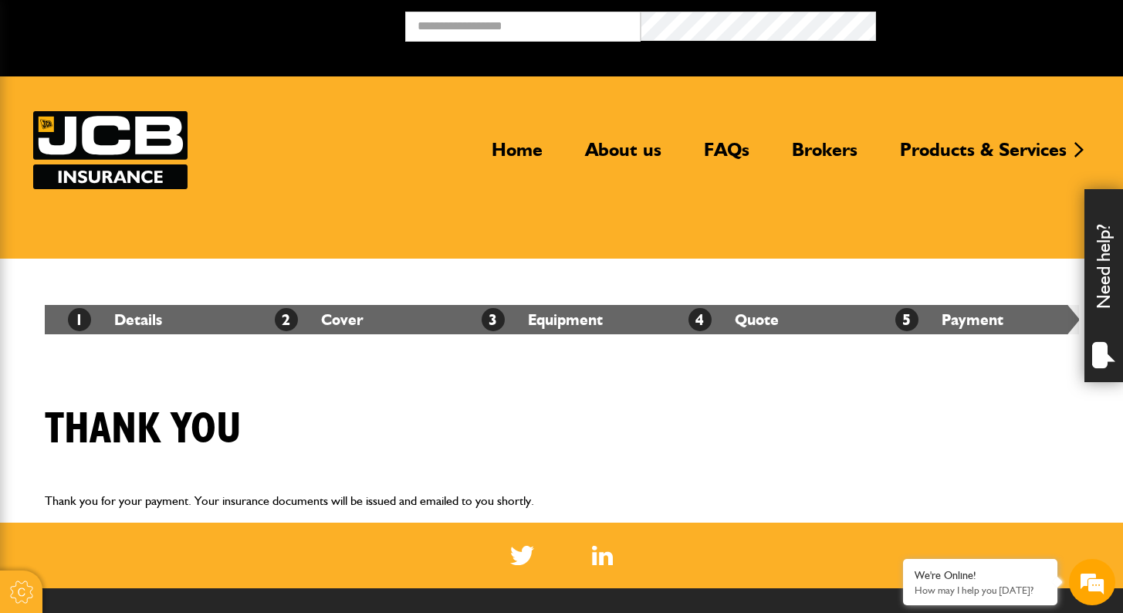
click at [618, 386] on body "Cookie Options You can control which cookies we use with the form below. Please…" at bounding box center [561, 481] width 1123 height 962
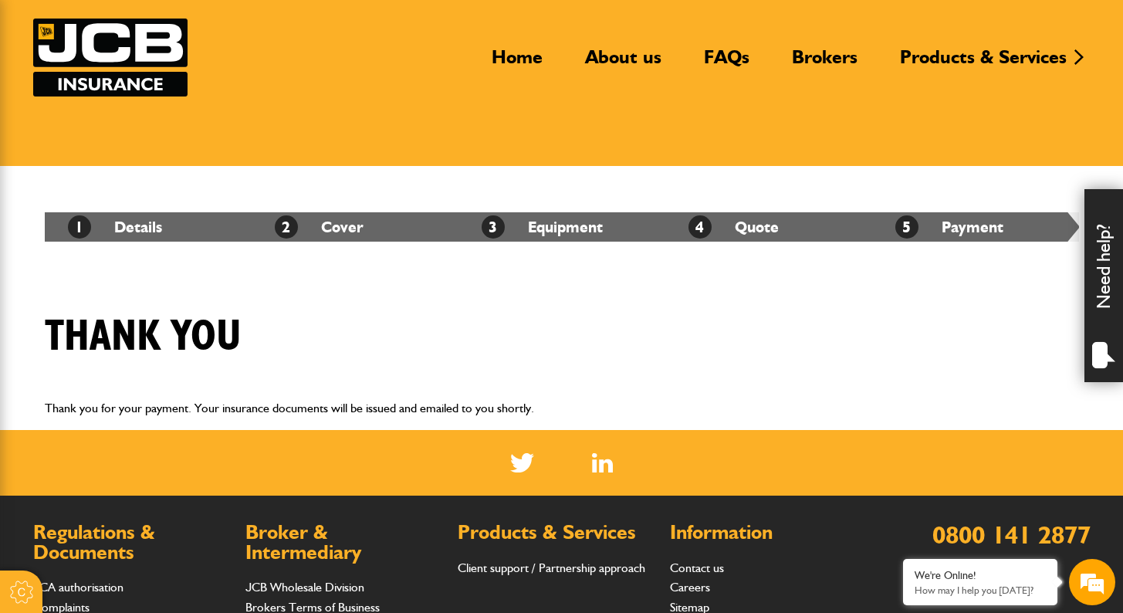
scroll to position [124, 0]
